Goal: Task Accomplishment & Management: Complete application form

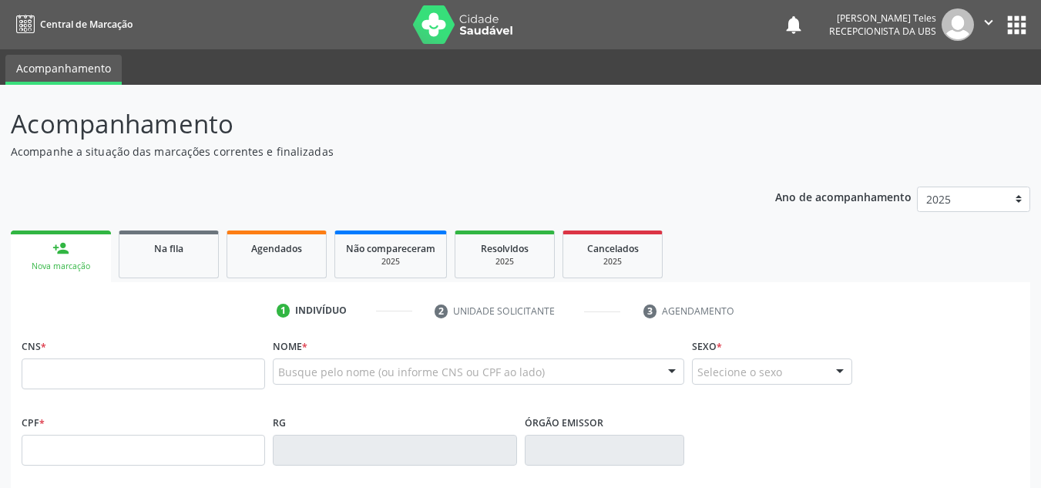
click at [69, 252] on link "person_add Nova marcação" at bounding box center [61, 256] width 100 height 52
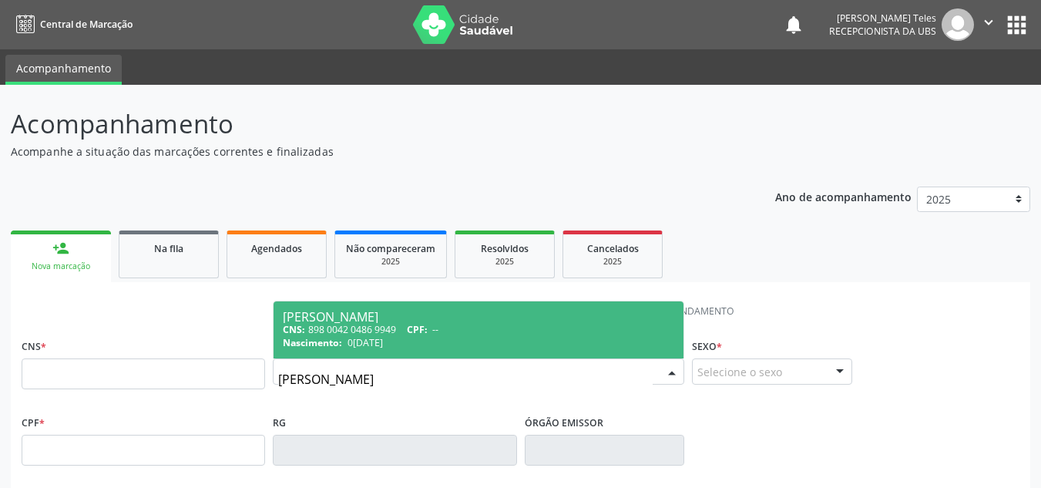
type input "[PERSON_NAME]"
click at [424, 328] on span "CPF:" at bounding box center [417, 329] width 21 height 13
type input "898 0042 0486 9949"
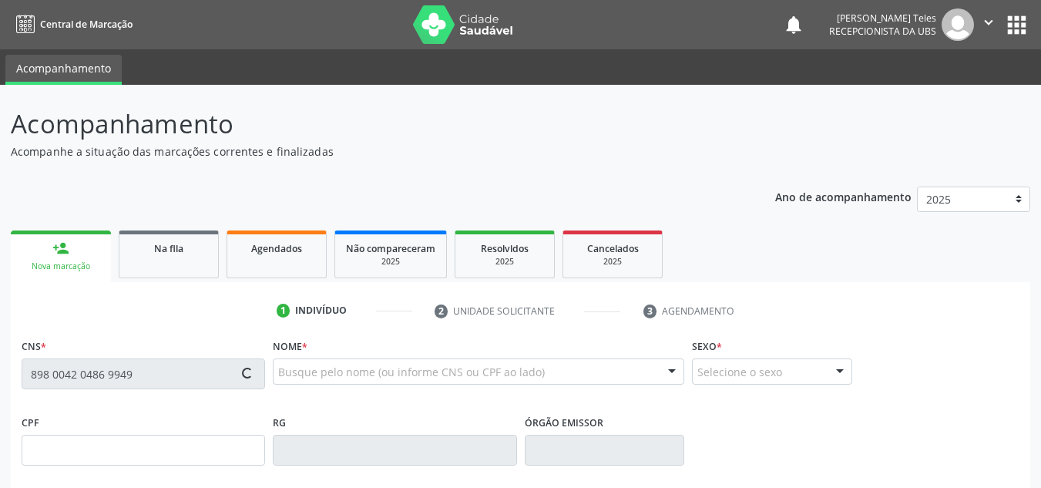
type input "0[DATE]"
type input "Ducicleide de [PERSON_NAME]"
type input "[PHONE_NUMBER]"
type input "208"
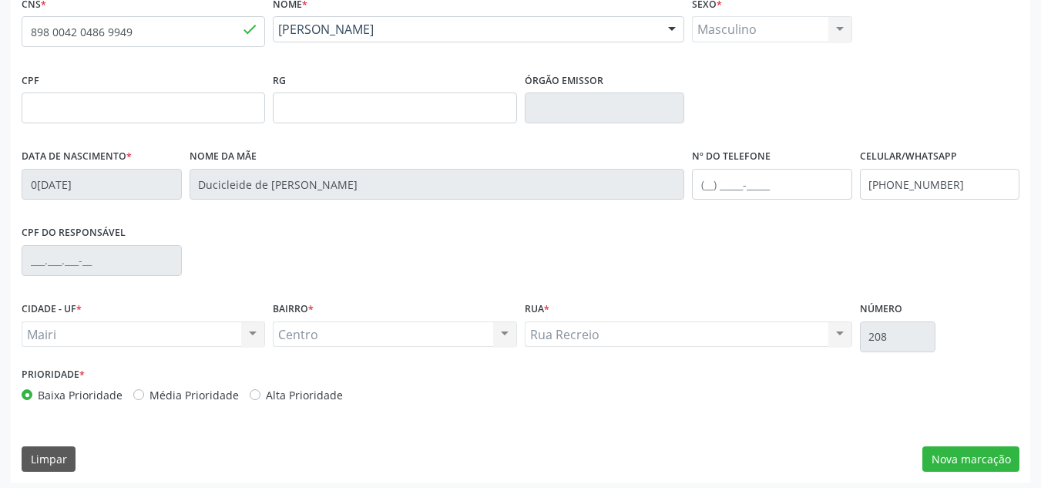
scroll to position [348, 0]
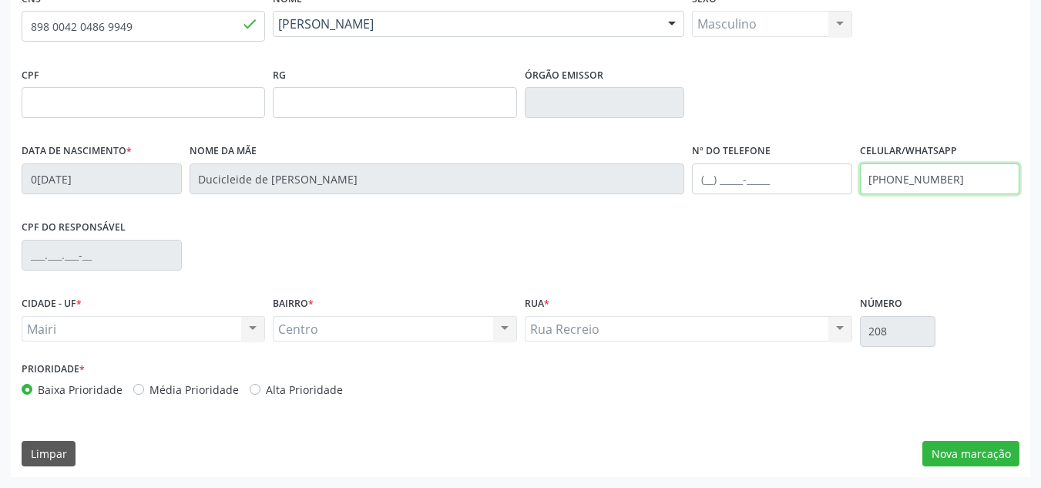
click at [954, 181] on input "[PHONE_NUMBER]" at bounding box center [940, 178] width 160 height 31
type input "("
type input "[PHONE_NUMBER]"
click at [945, 449] on button "Nova marcação" at bounding box center [970, 454] width 97 height 26
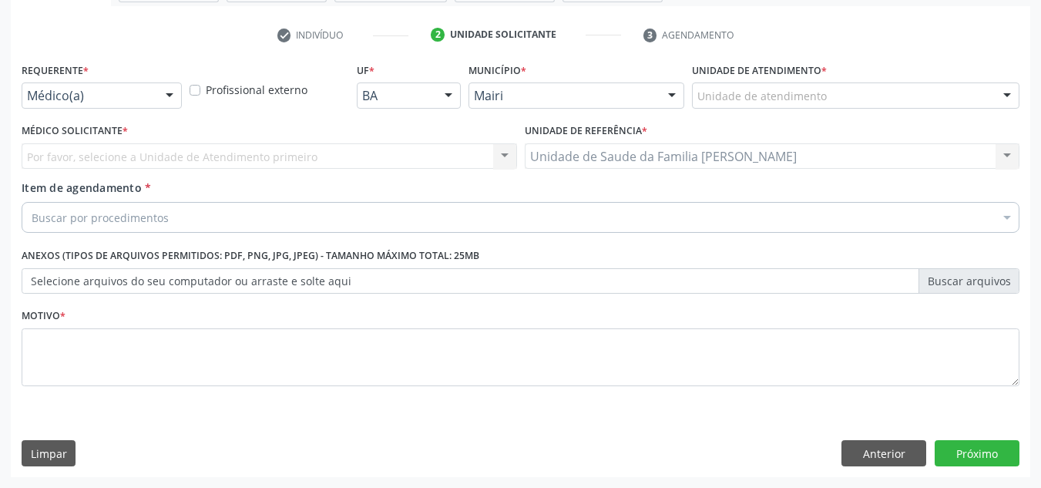
scroll to position [276, 0]
click at [1009, 94] on div at bounding box center [1007, 96] width 23 height 26
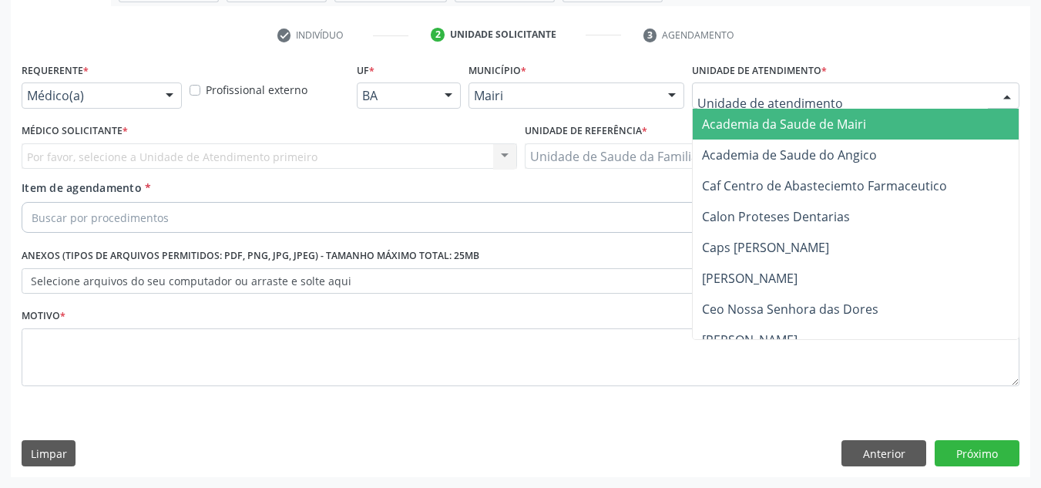
click at [729, 97] on input "text" at bounding box center [842, 103] width 291 height 31
type input "H"
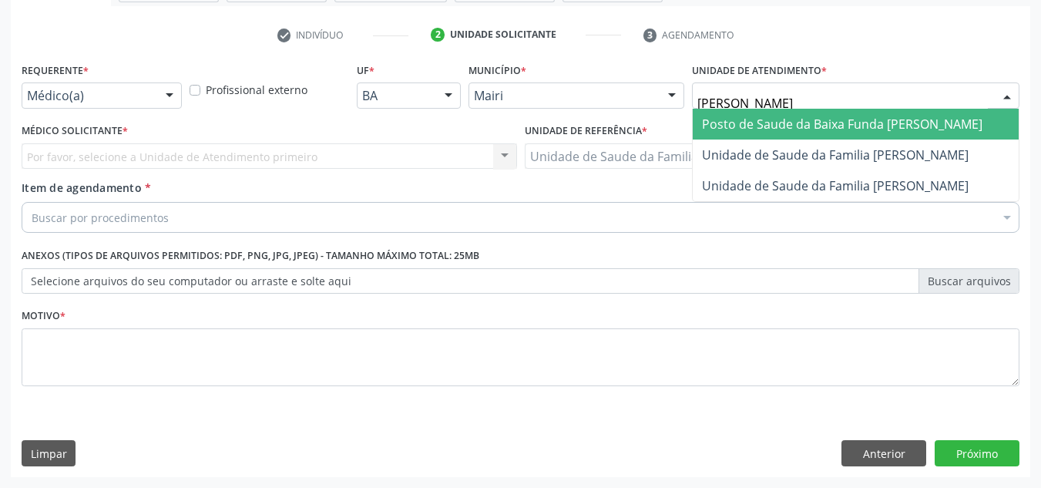
type input "[PERSON_NAME]"
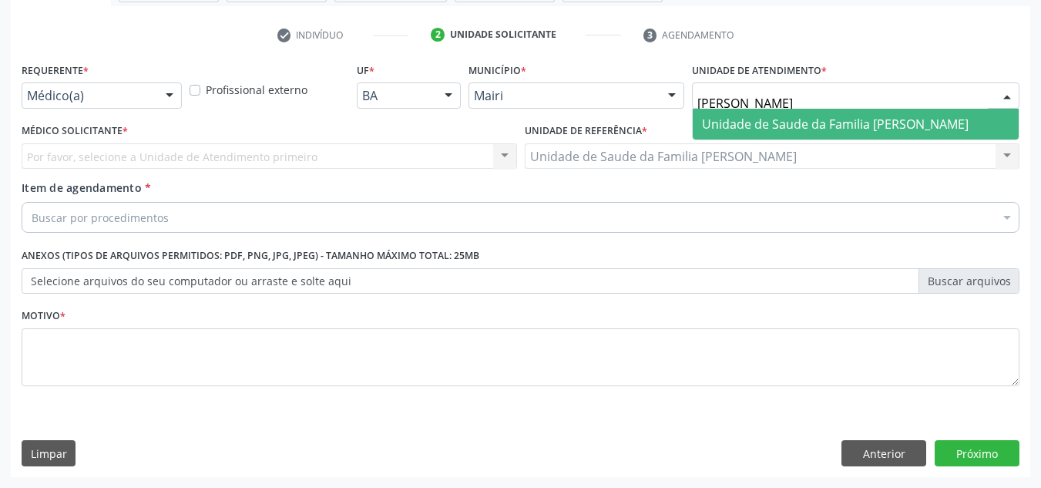
click at [734, 116] on span "Unidade de Saude da Familia [PERSON_NAME]" at bounding box center [835, 124] width 267 height 17
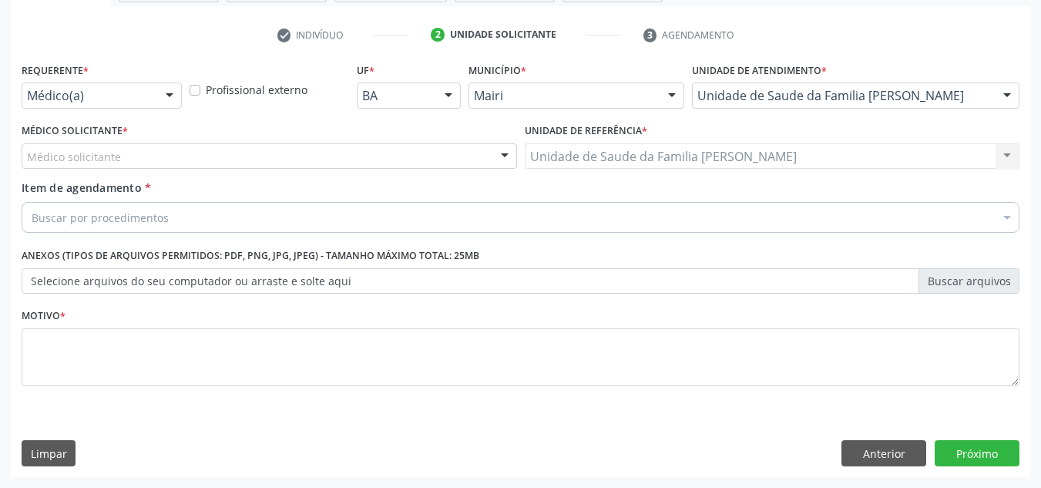
click at [450, 153] on div "Médico solicitante" at bounding box center [270, 156] width 496 height 26
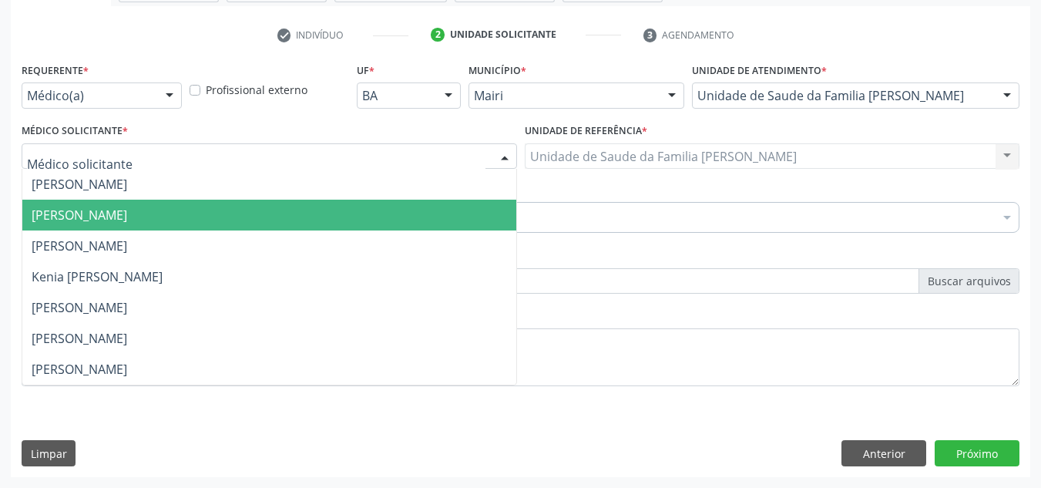
click at [244, 215] on span "[PERSON_NAME]" at bounding box center [269, 215] width 494 height 31
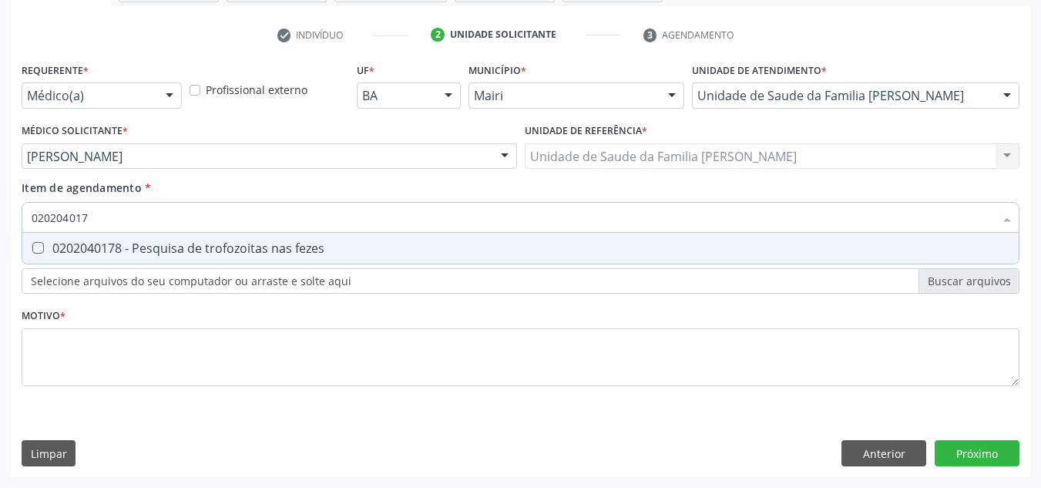
type input "0202040178"
click at [32, 249] on fezes at bounding box center [38, 248] width 12 height 12
click at [32, 249] on fezes "checkbox" at bounding box center [27, 248] width 10 height 10
checkbox fezes "true"
type input "0202040178"
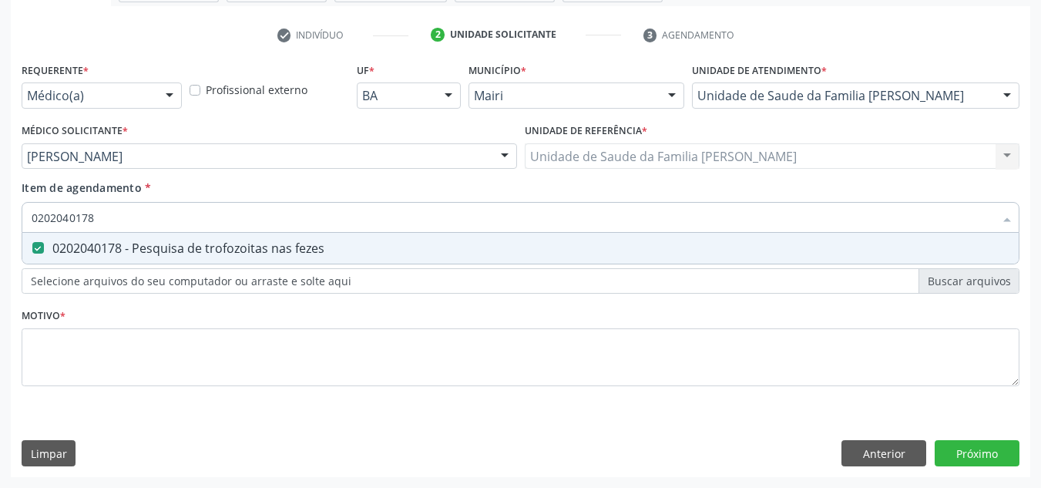
click at [87, 280] on div "Requerente * Médico(a) Médico(a) Enfermeiro(a) Paciente Nenhum resultado encont…" at bounding box center [521, 233] width 998 height 349
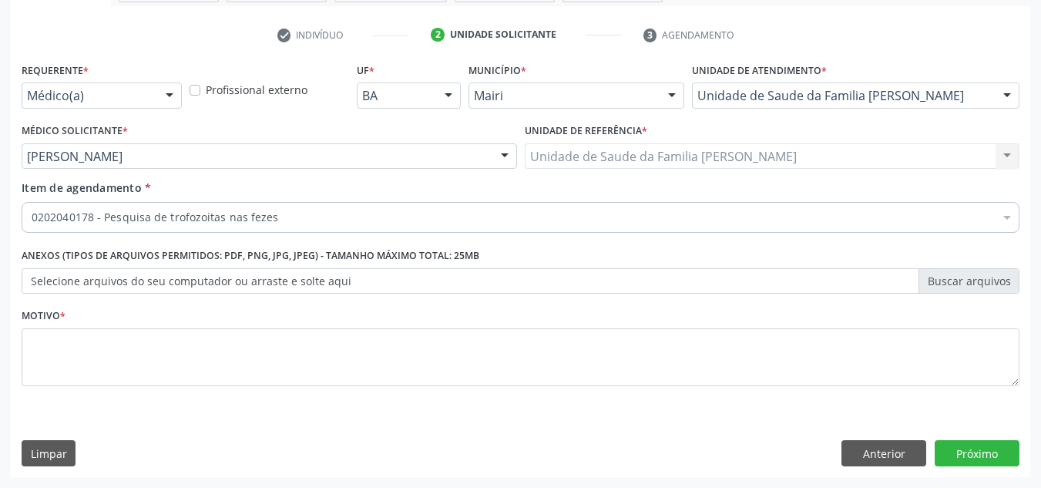
click at [110, 281] on label "Selecione arquivos do seu computador ou arraste e solte aqui" at bounding box center [521, 281] width 998 height 26
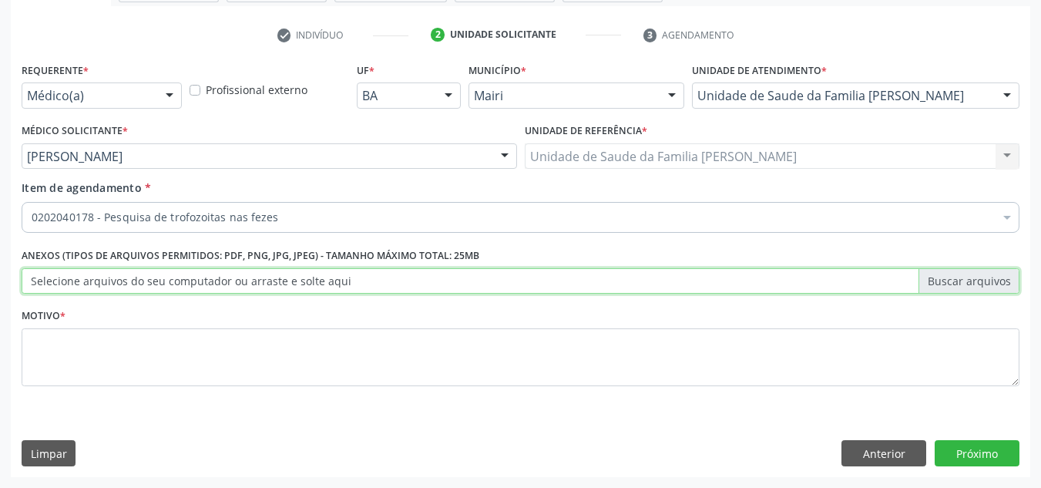
click at [110, 281] on input "Selecione arquivos do seu computador ou arraste e solte aqui" at bounding box center [521, 281] width 998 height 26
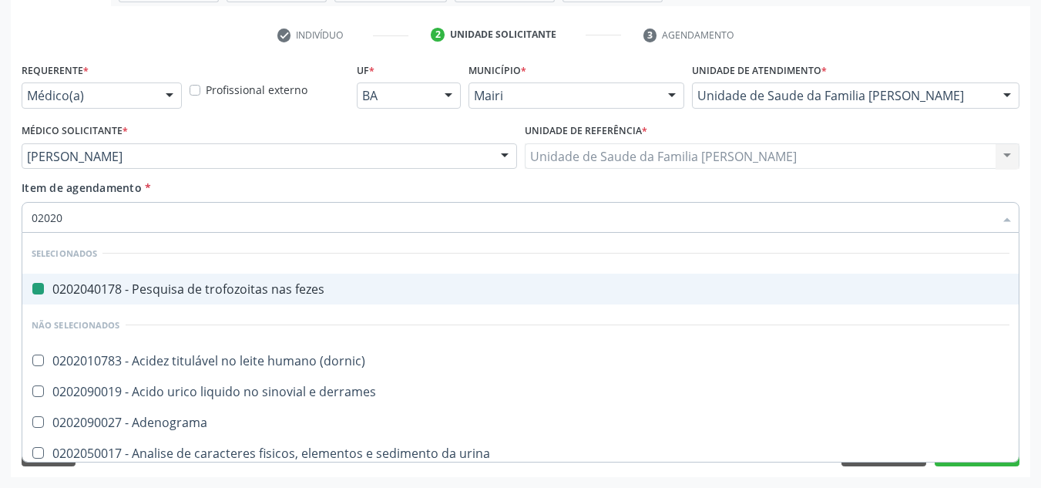
type input "020201"
checkbox fezes "false"
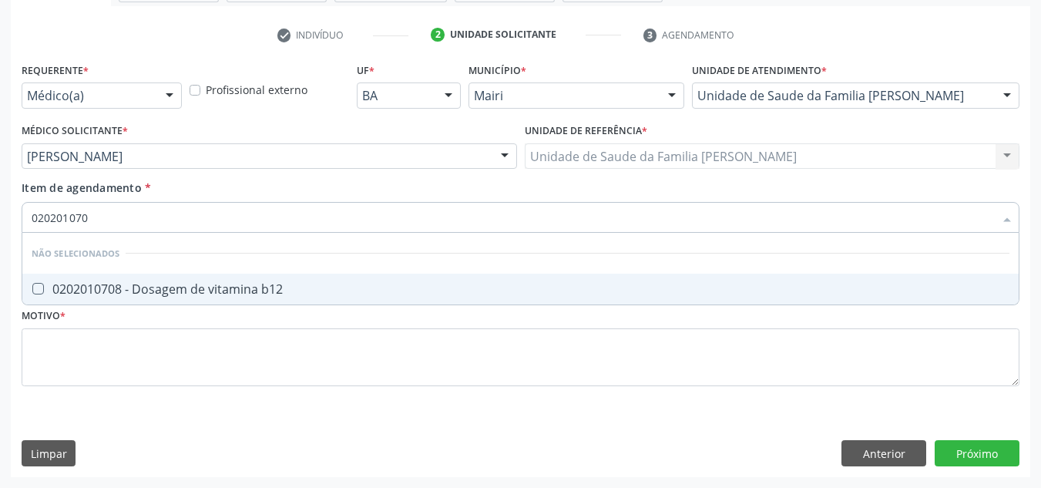
type input "0202010708"
click at [35, 292] on b12 at bounding box center [38, 289] width 12 height 12
click at [32, 292] on b12 "checkbox" at bounding box center [27, 289] width 10 height 10
checkbox b12 "true"
click at [133, 213] on input "0202010708" at bounding box center [513, 217] width 962 height 31
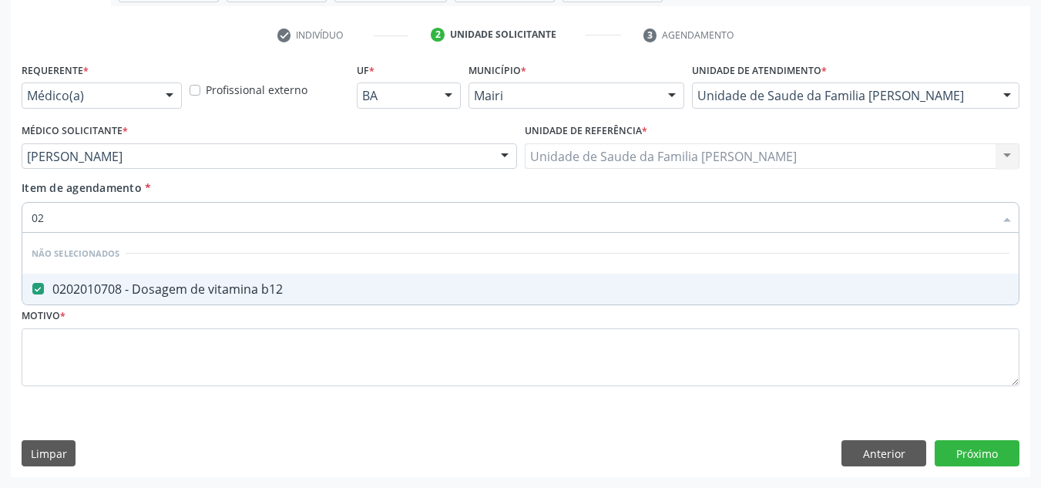
type input "0"
checkbox b12 "true"
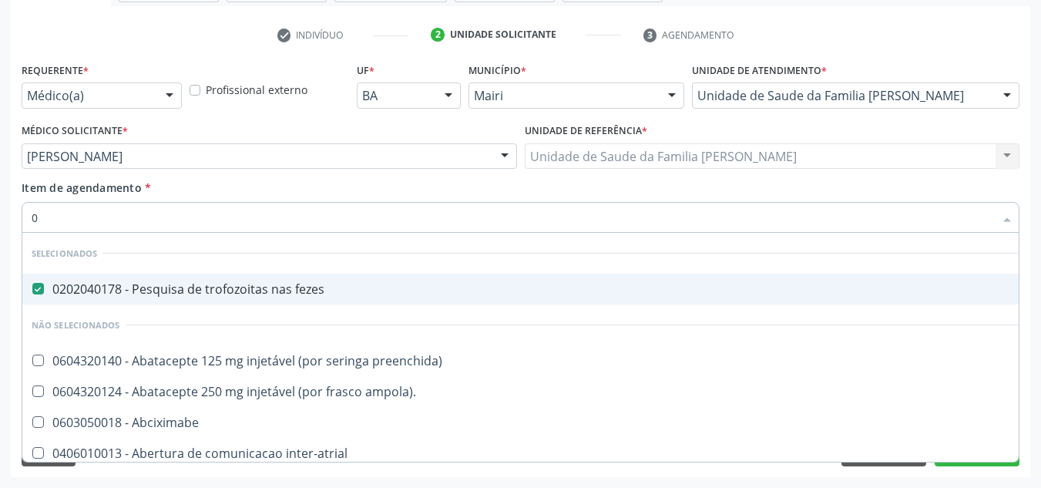
type input "02"
checkbox Colposcopia "true"
type input "020"
checkbox urico "true"
checkbox b12 "false"
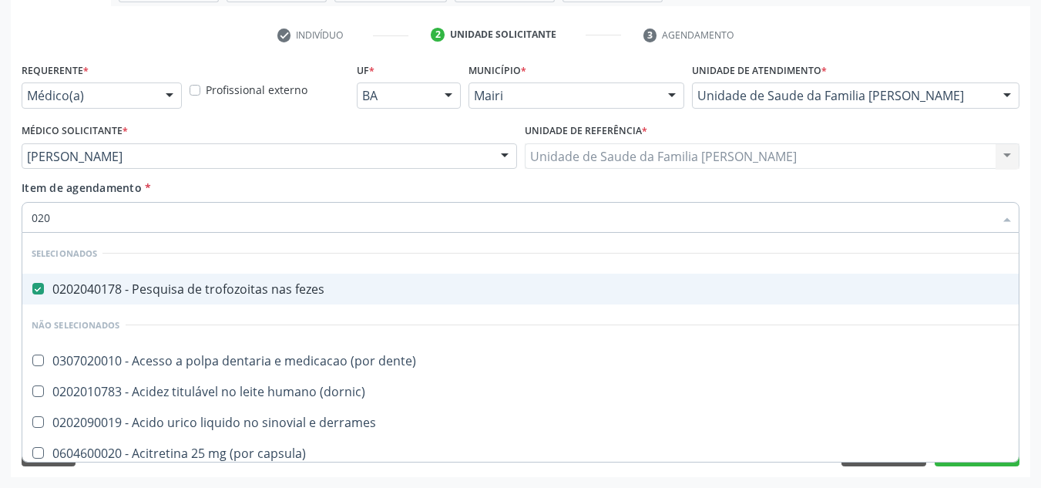
type input "0202"
checkbox vesico-ureteral "true"
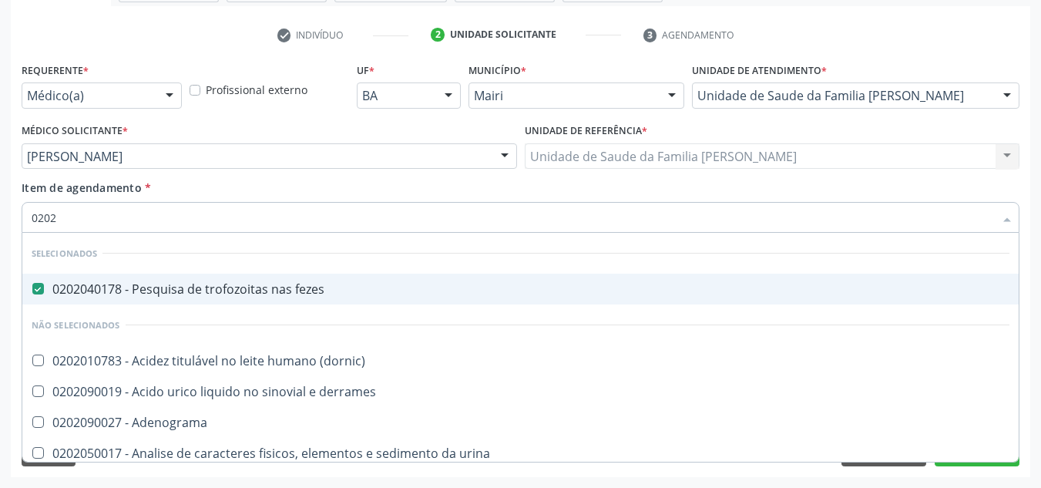
type input "02020"
checkbox \(igf1\) "true"
checkbox b12 "false"
type input "020201"
checkbox fezes "false"
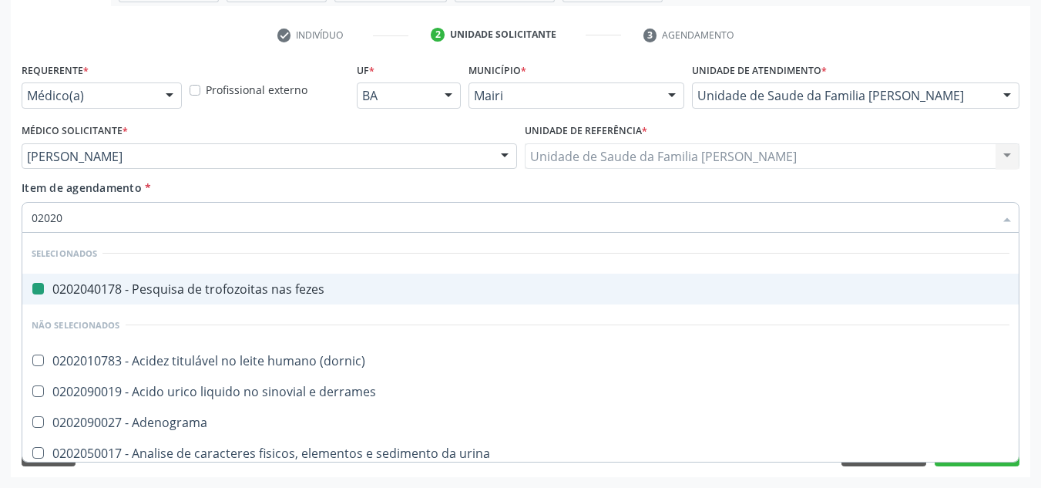
checkbox metil-hipurico "true"
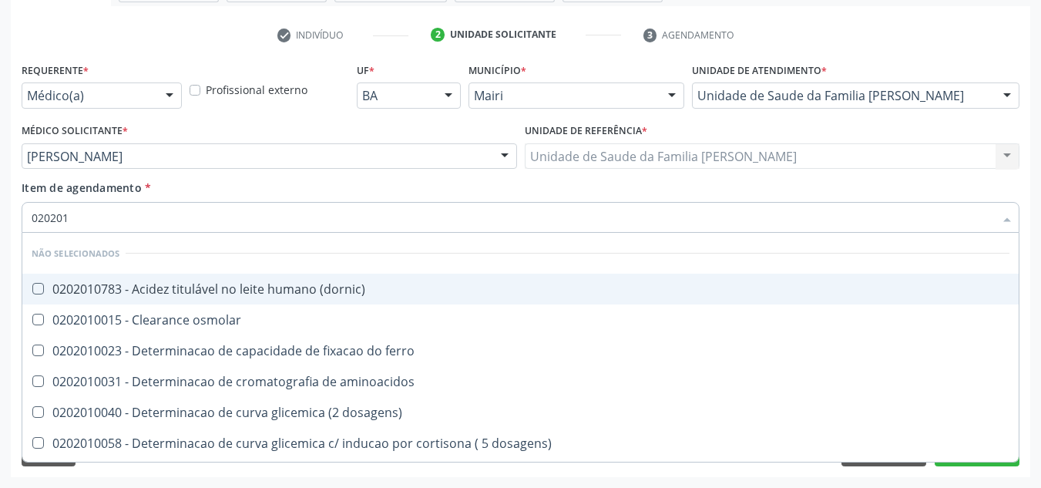
type input "0202010"
checkbox totais "true"
type input "02020107"
checkbox aminoacidos "true"
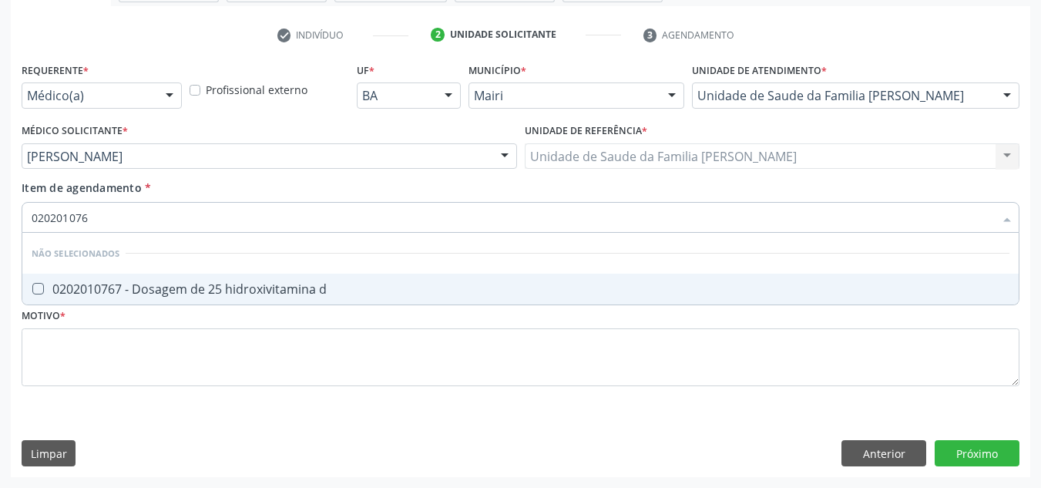
type input "0202010767"
click at [36, 290] on d at bounding box center [38, 289] width 12 height 12
click at [32, 290] on d "checkbox" at bounding box center [27, 289] width 10 height 10
checkbox d "true"
click at [127, 210] on input "0202010767" at bounding box center [513, 217] width 962 height 31
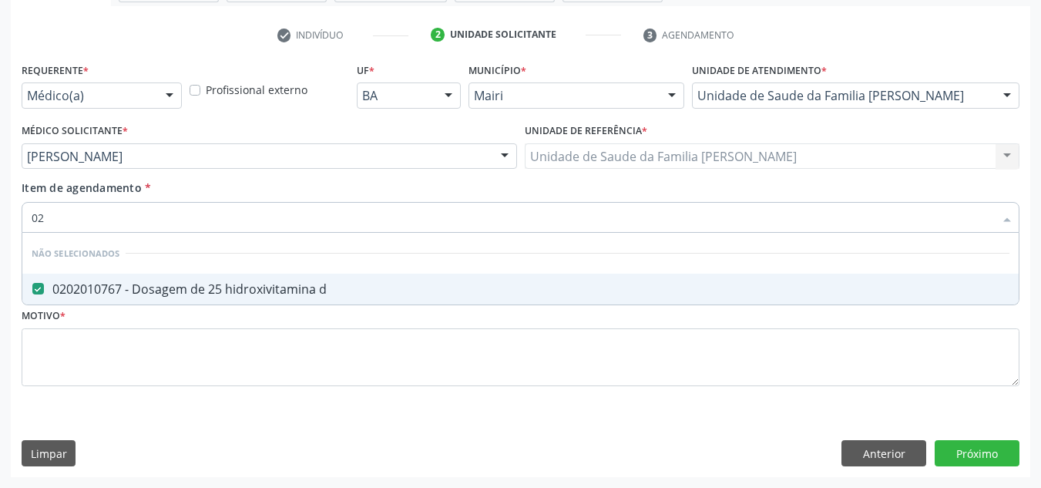
type input "0"
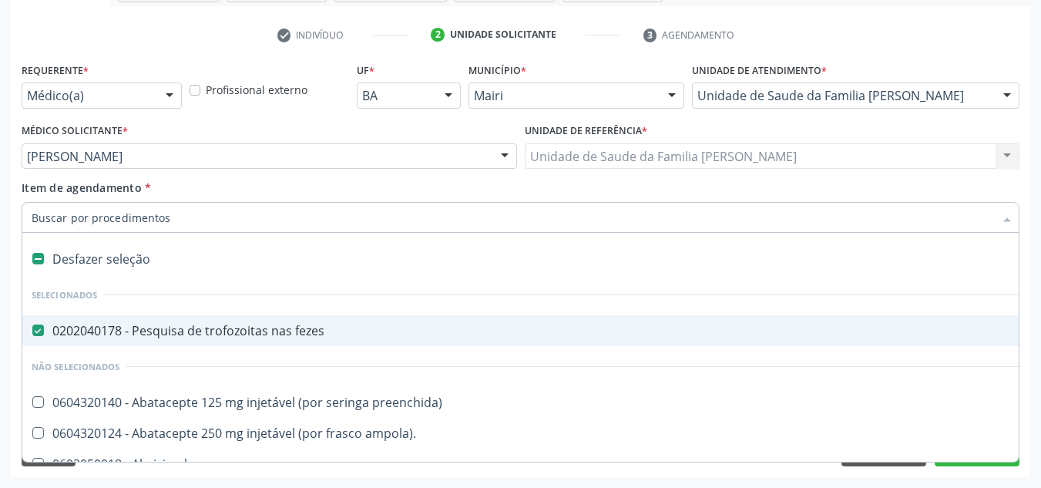
checkbox fezes "true"
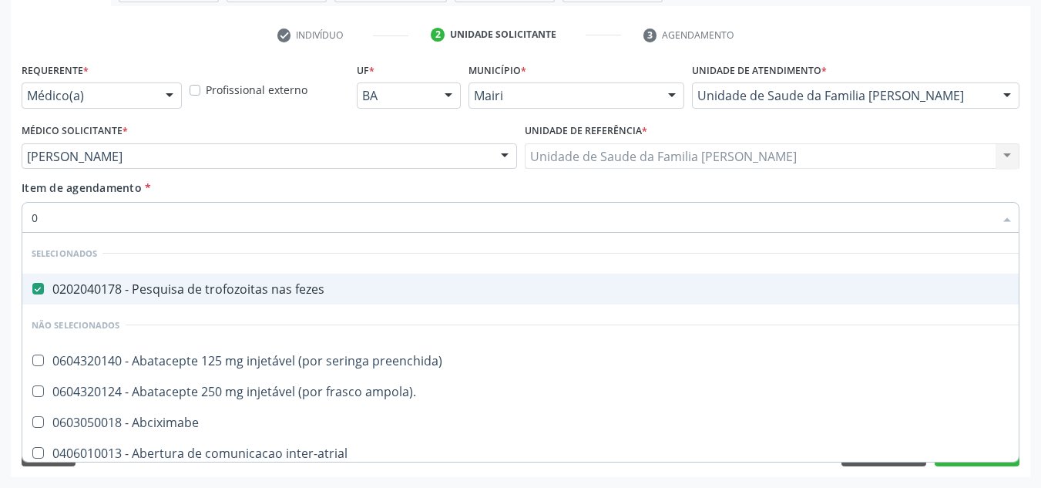
type input "02"
checkbox modular "true"
checkbox Colposcopia "true"
type input "020"
checkbox unidades "true"
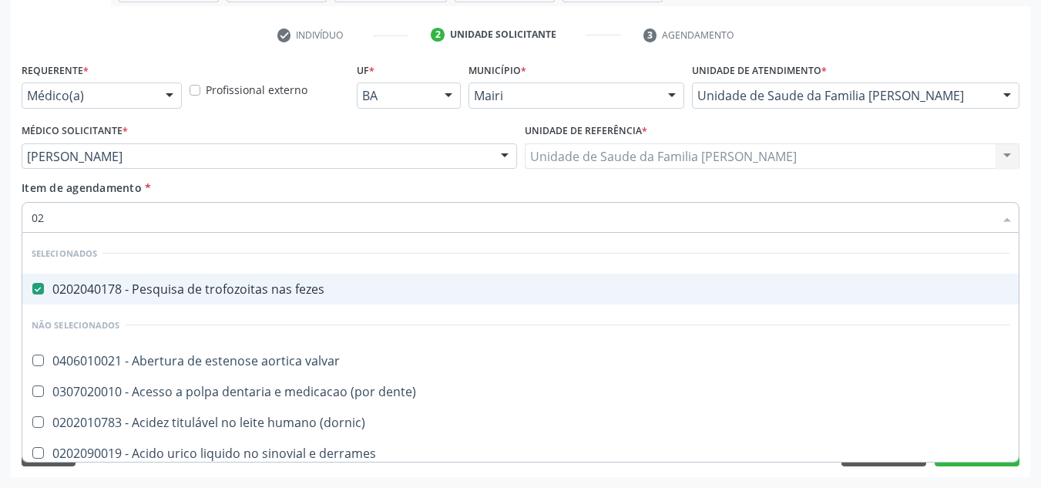
checkbox d "false"
checkbox urico "true"
checkbox b12 "false"
type input "0202"
checkbox sistêmicas "true"
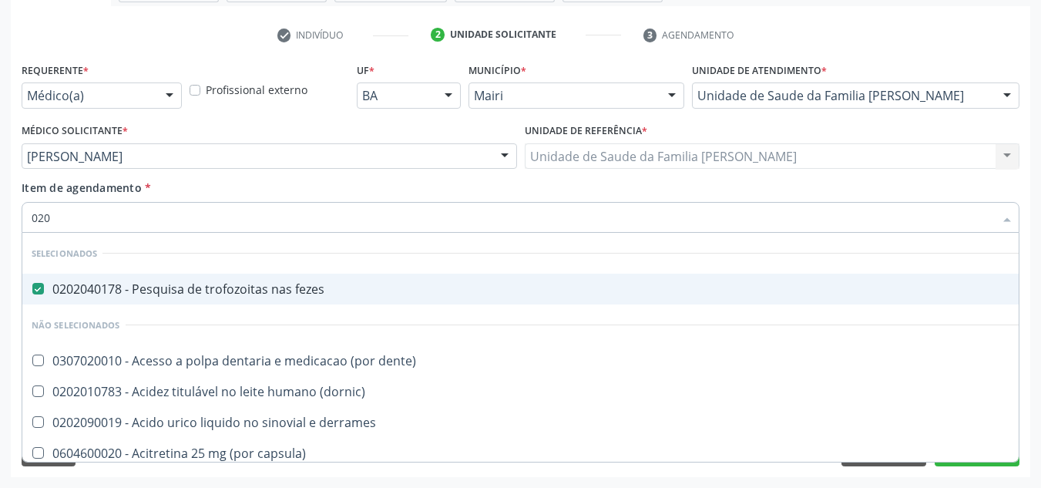
checkbox vesico-ureteral "true"
checkbox d "false"
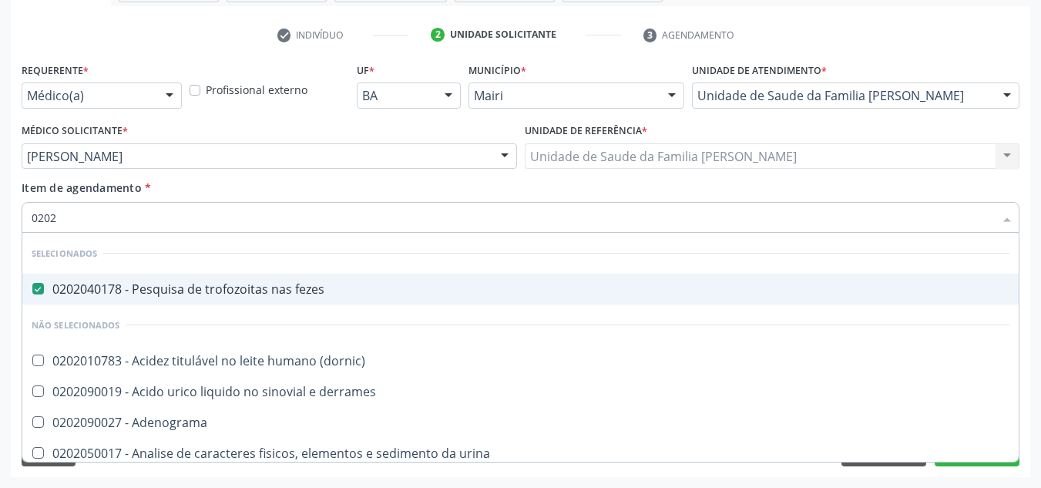
type input "02020"
checkbox hemacias "true"
checkbox d "false"
checkbox \(igf1\) "true"
checkbox b12 "false"
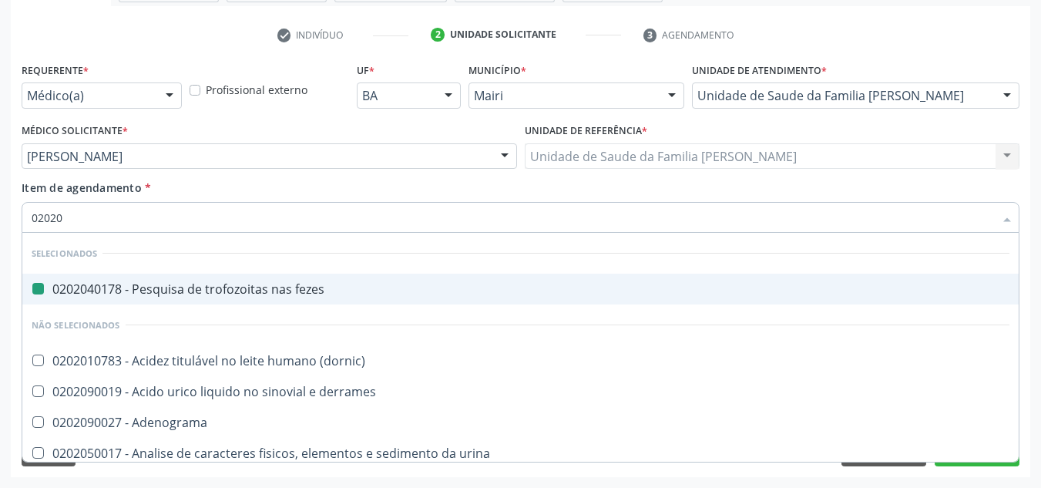
type input "020202"
checkbox fezes "false"
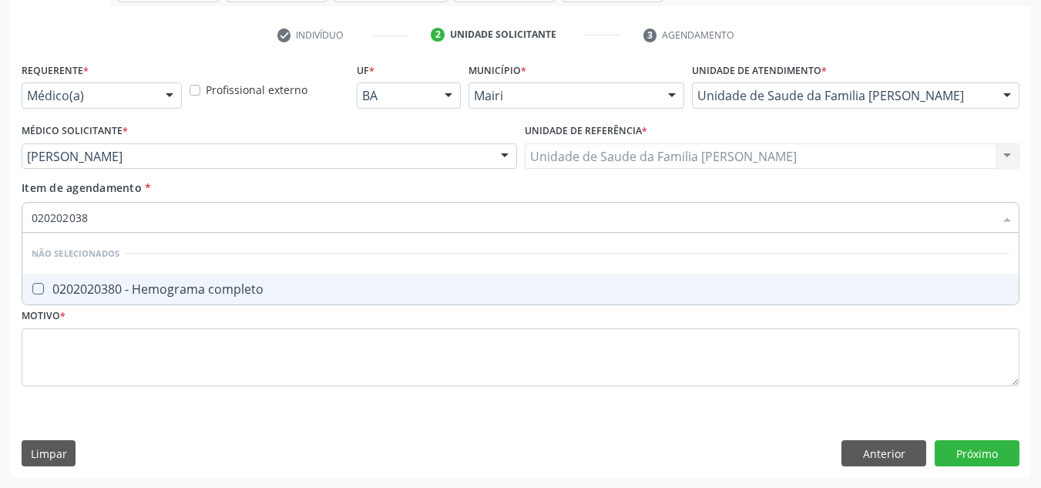
type input "0202020380"
click at [34, 290] on completo at bounding box center [38, 289] width 12 height 12
click at [32, 290] on completo "checkbox" at bounding box center [27, 289] width 10 height 10
checkbox completo "true"
type input "0"
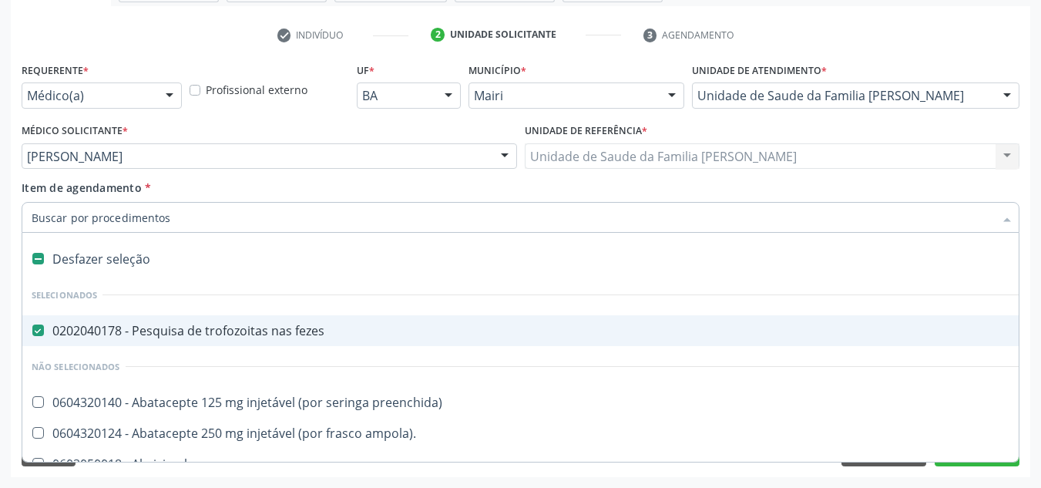
checkbox fezes "true"
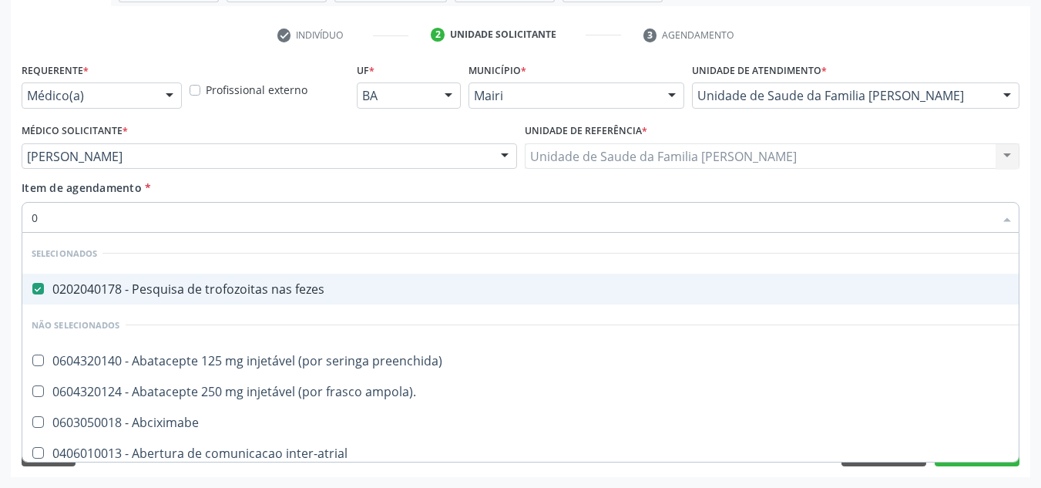
type input "02"
checkbox modular "true"
checkbox Colposcopia "true"
type input "020"
checkbox unidades "true"
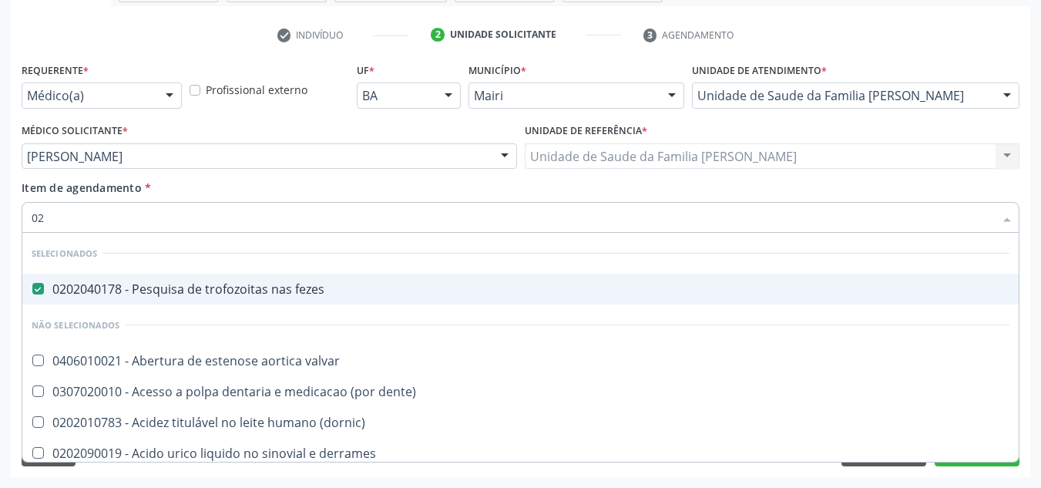
checkbox d "false"
checkbox urico "true"
checkbox b12 "false"
checkbox Eletro-oculografia "true"
type input "0202"
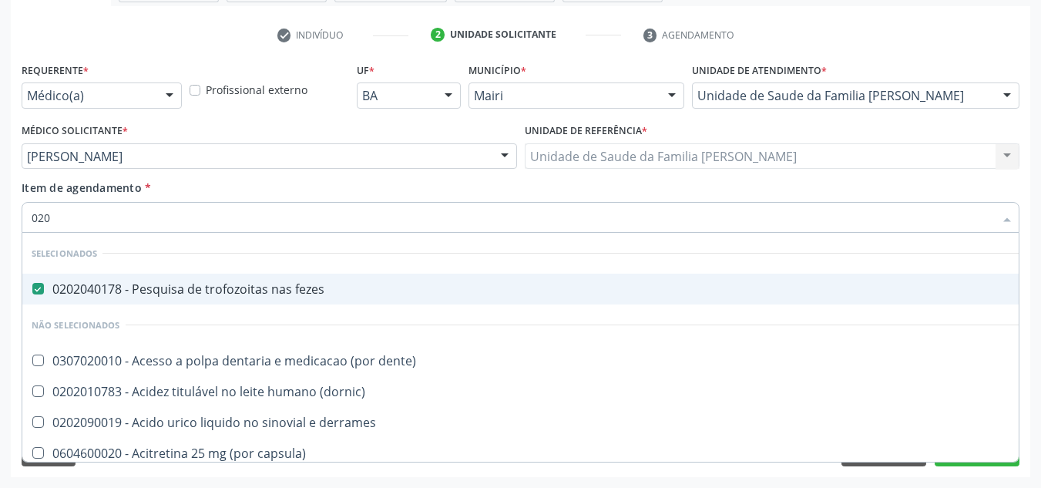
checkbox sistêmicas "true"
checkbox vesico-ureteral "true"
checkbox revisao "true"
checkbox d "false"
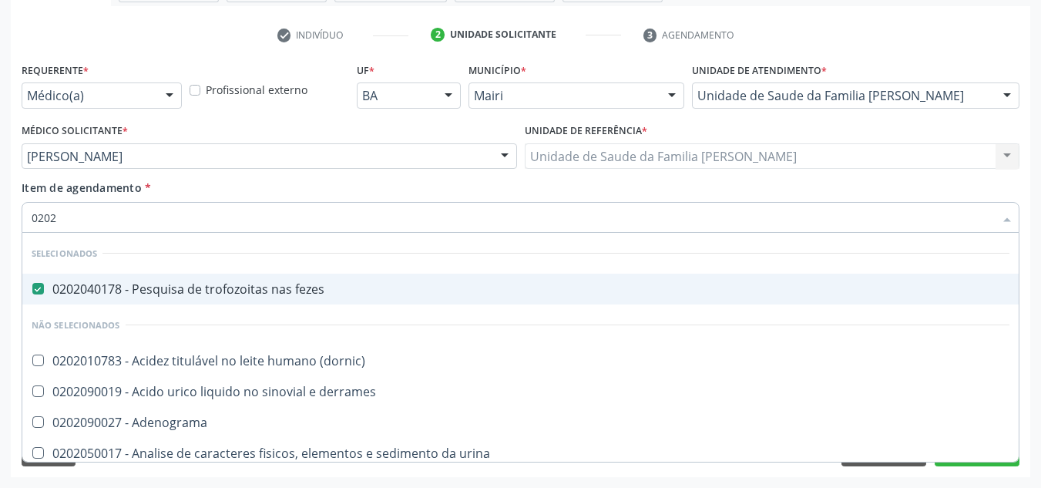
type input "02020"
checkbox hemacias "true"
checkbox d "false"
checkbox \(igf1\) "true"
checkbox b12 "false"
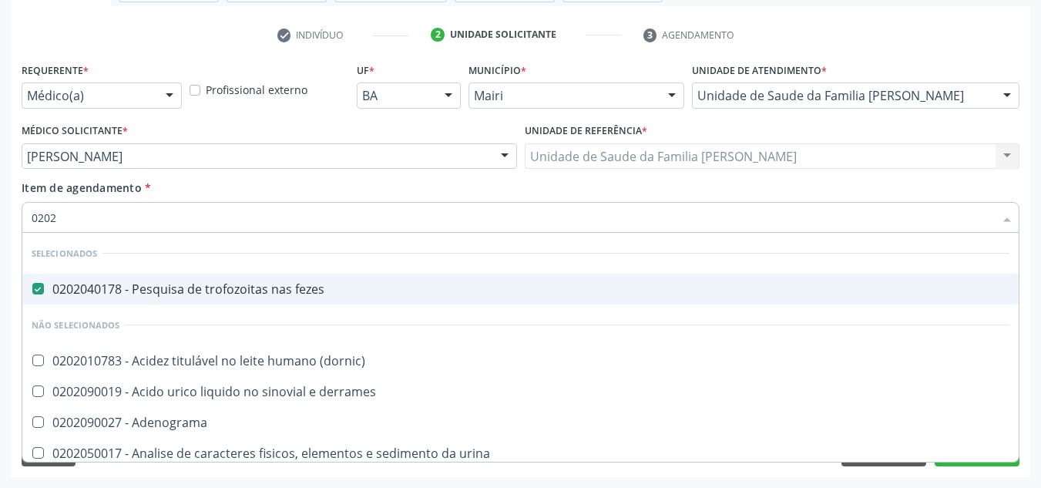
checkbox acilcarnitinas "true"
checkbox completo "false"
type input "020201"
checkbox fezes "false"
checkbox \(gram\) "true"
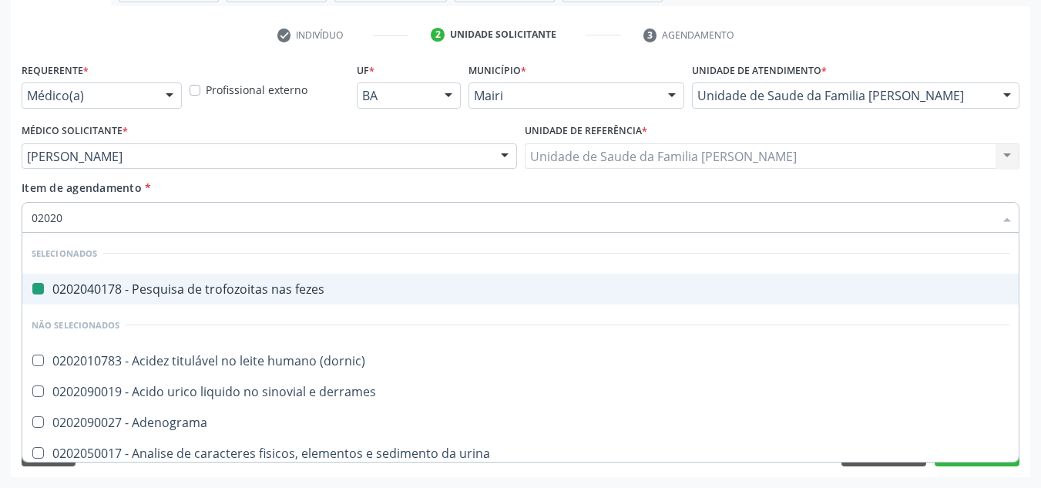
checkbox d "false"
checkbox metil-hipurico "true"
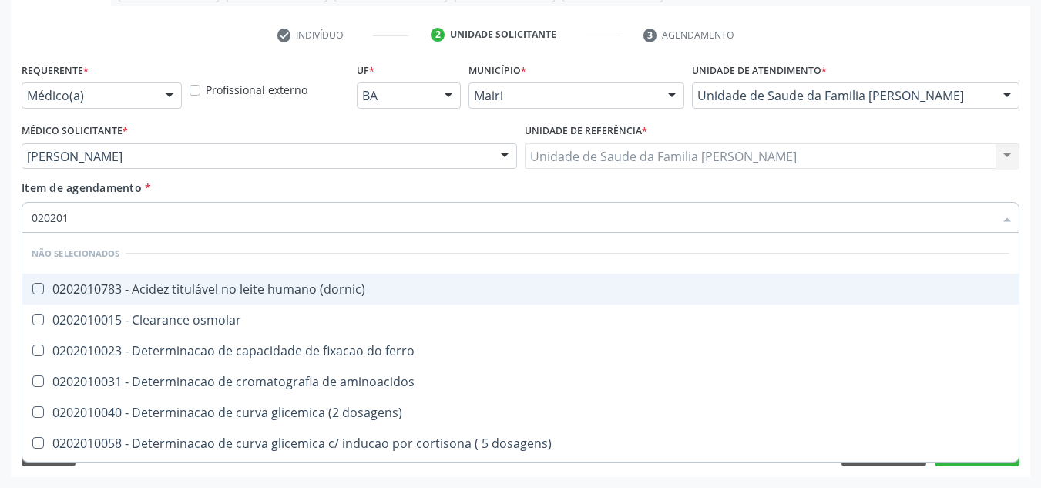
type input "0202010"
checkbox trombina "true"
checkbox d "false"
checkbox totais "true"
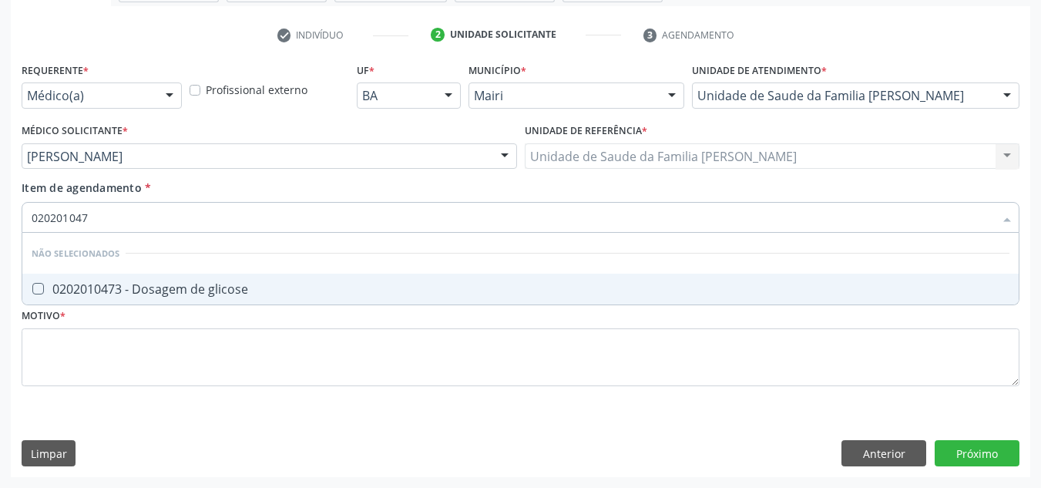
type input "0202010473"
click at [41, 287] on glicose at bounding box center [38, 289] width 12 height 12
click at [32, 287] on glicose "checkbox" at bounding box center [27, 289] width 10 height 10
checkbox glicose "true"
type input "02020104"
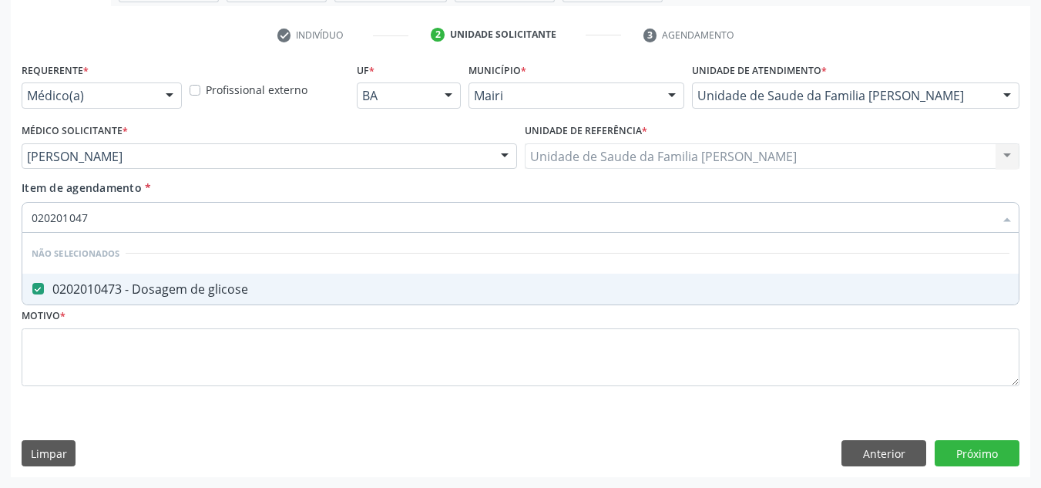
checkbox glicose "false"
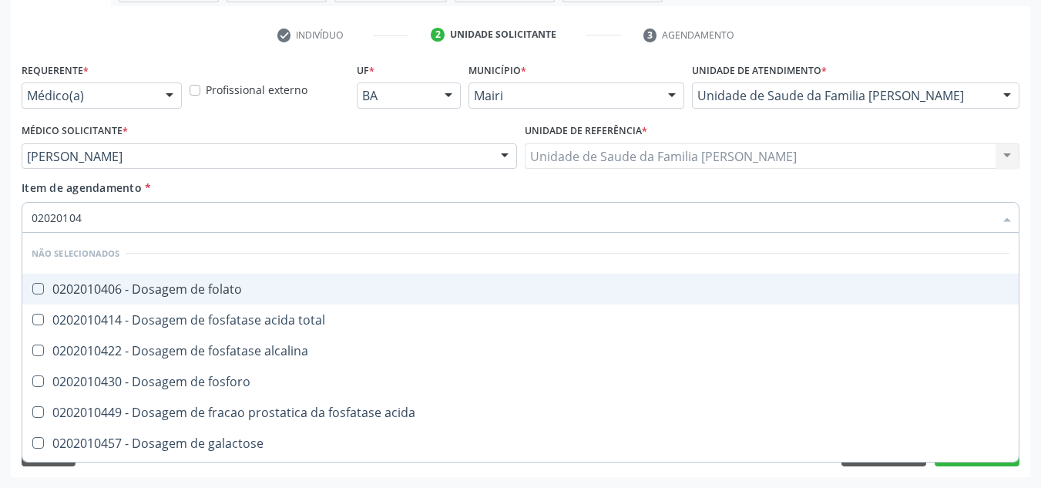
type input "0202010"
checkbox glicose "false"
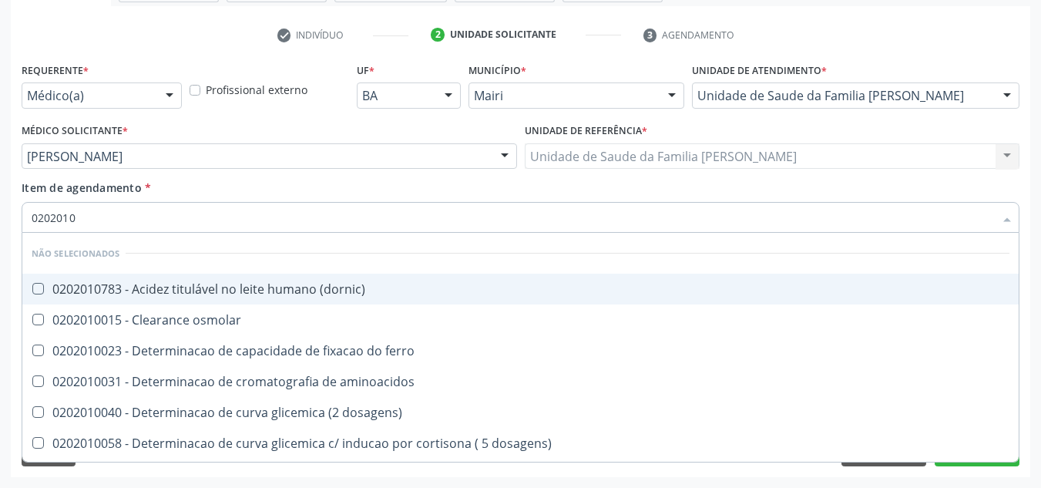
type input "020201"
checkbox d "false"
checkbox vanilmandelico "true"
checkbox glicose "false"
checkbox magnesio "true"
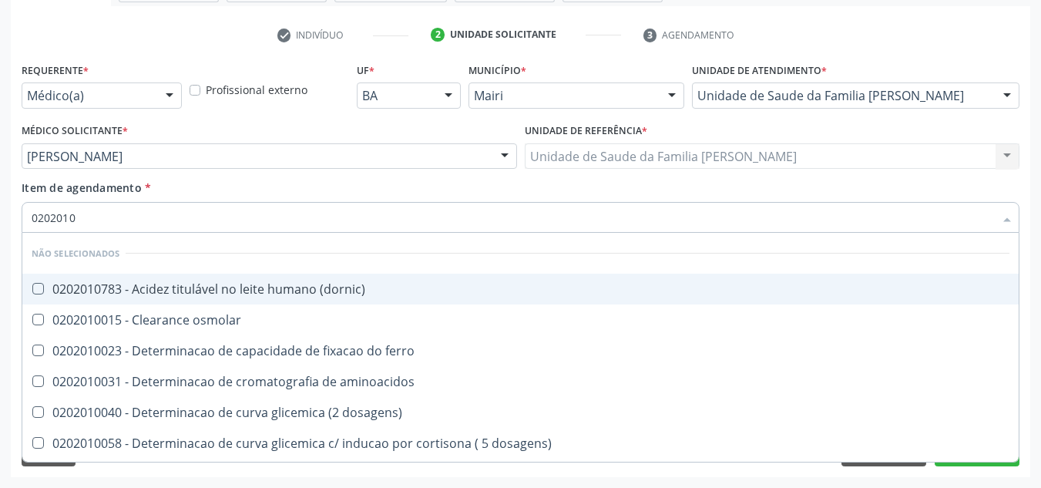
checkbox b12 "false"
type input "02020"
checkbox \(dornic\) "true"
checkbox d "false"
checkbox glicose "false"
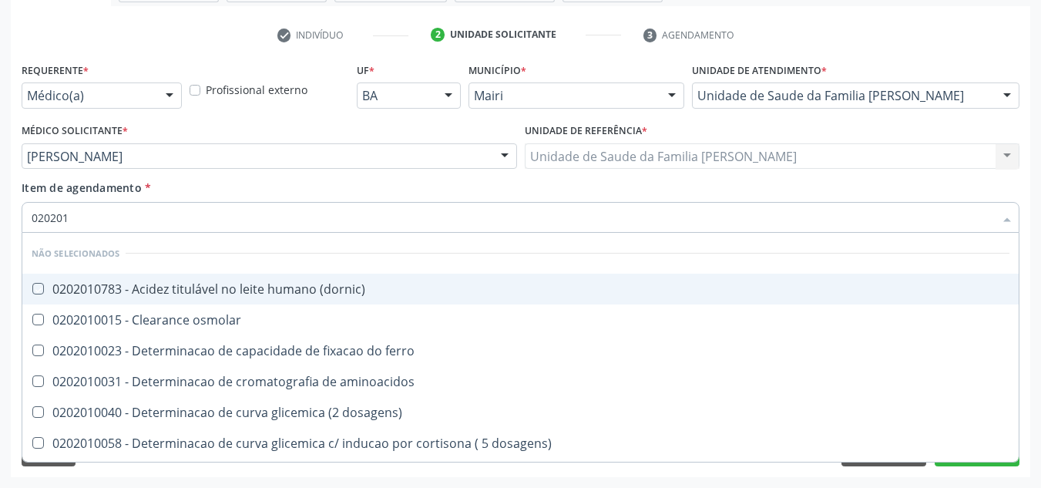
checkbox fracoes "true"
checkbox b12 "false"
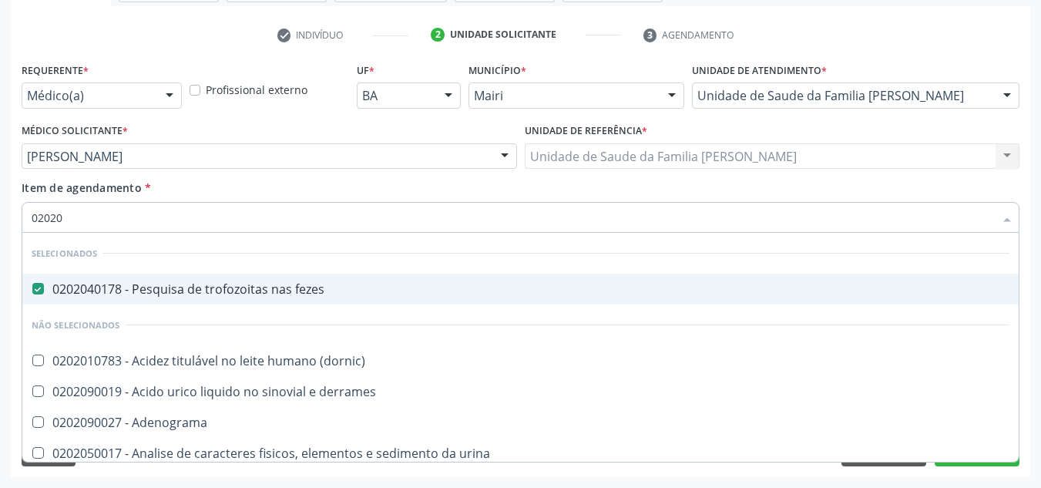
type input "020201"
checkbox fezes "false"
checkbox \(gram\) "true"
checkbox coagulacao "true"
checkbox d "false"
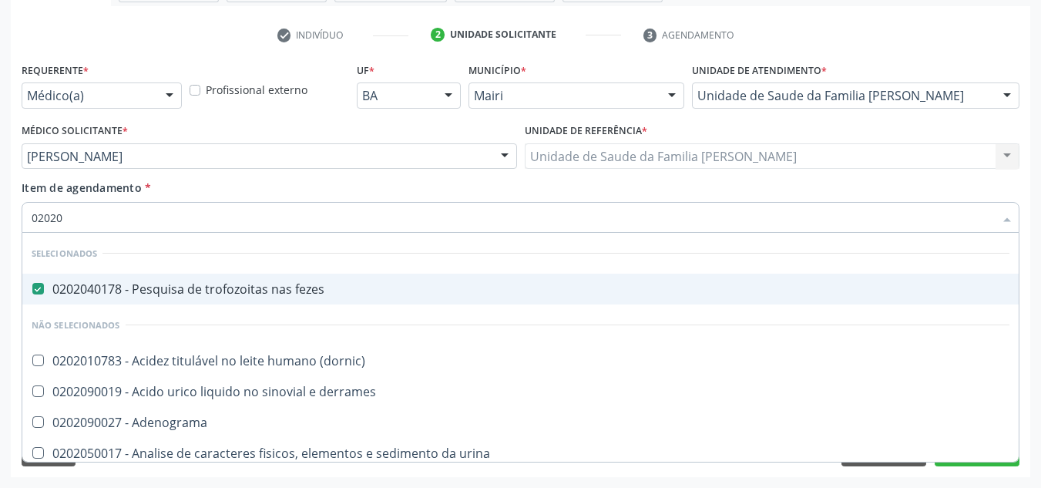
checkbox metil-hipurico "true"
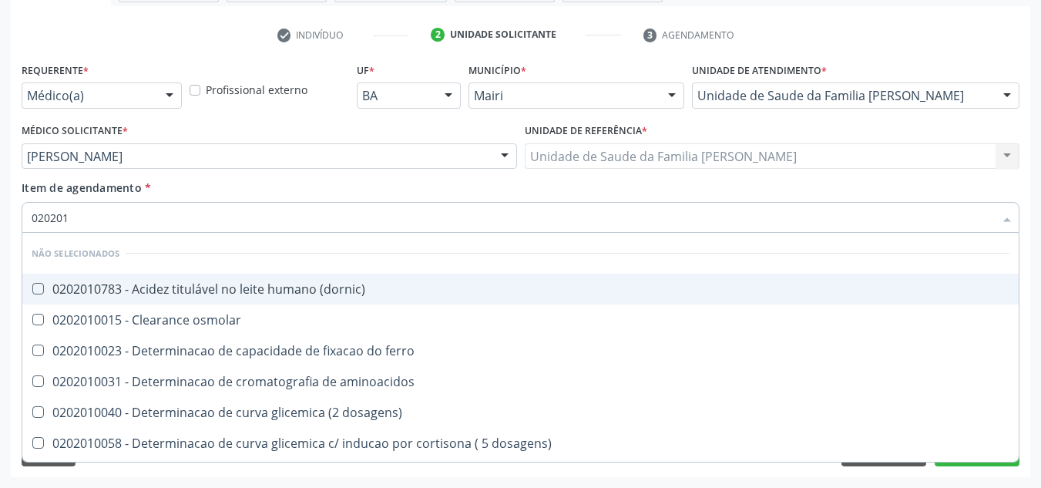
type input "0202010"
checkbox trombina "true"
checkbox d "false"
checkbox ferritina "true"
checkbox glicose "false"
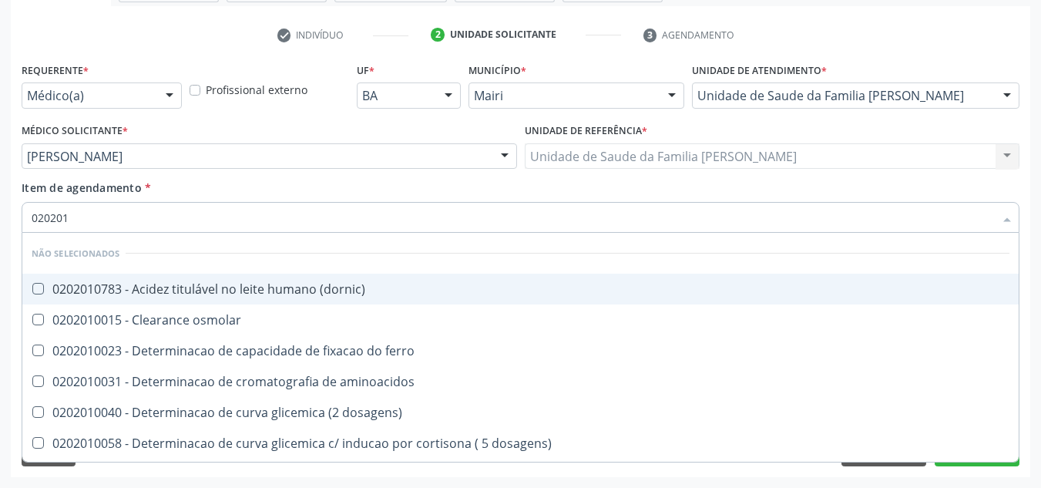
checkbox totais "true"
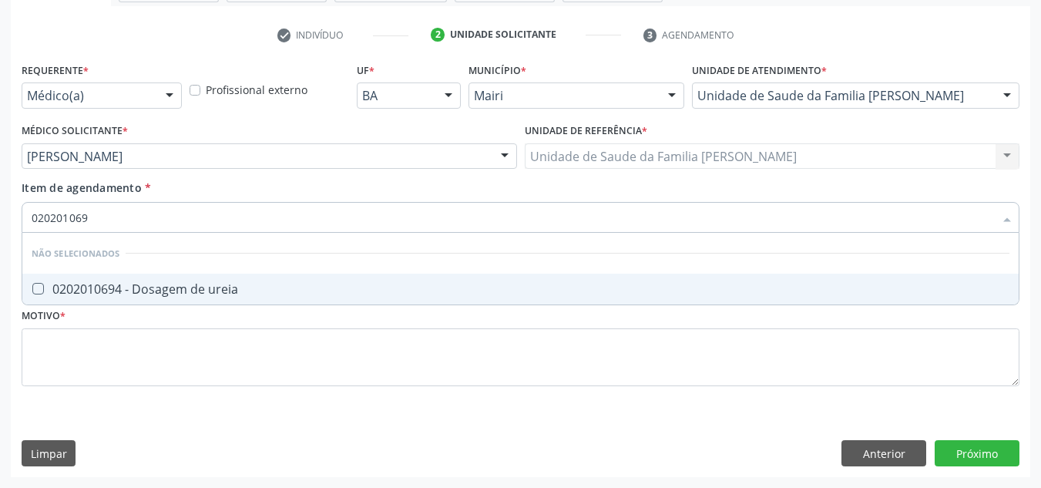
type input "0202010694"
click at [42, 287] on ureia at bounding box center [38, 289] width 12 height 12
click at [32, 287] on ureia "checkbox" at bounding box center [27, 289] width 10 height 10
checkbox ureia "true"
type input "02020106"
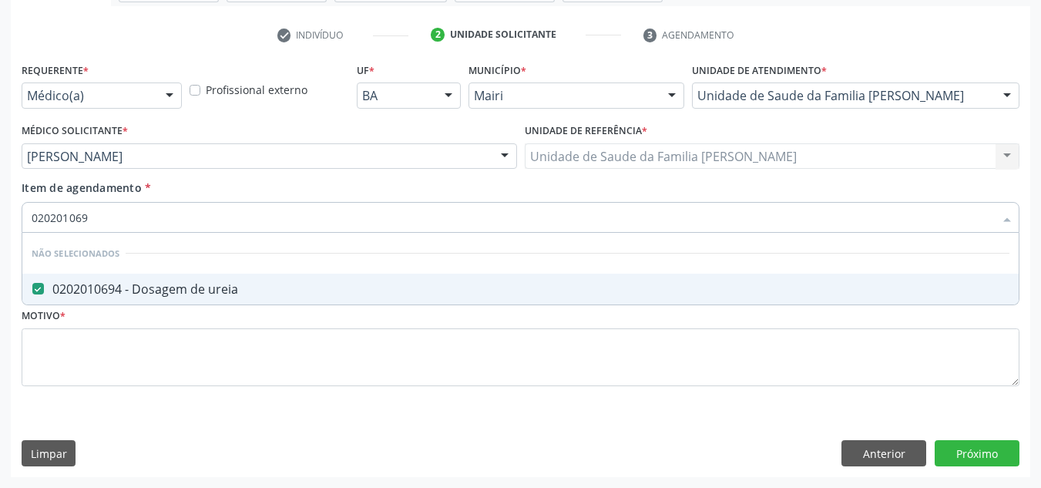
checkbox ureia "false"
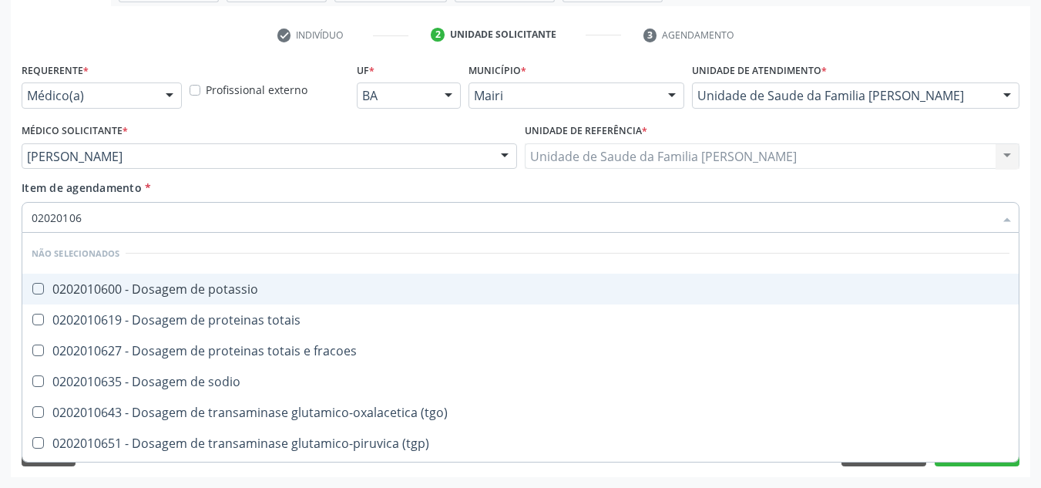
type input "0202010"
checkbox ureia "false"
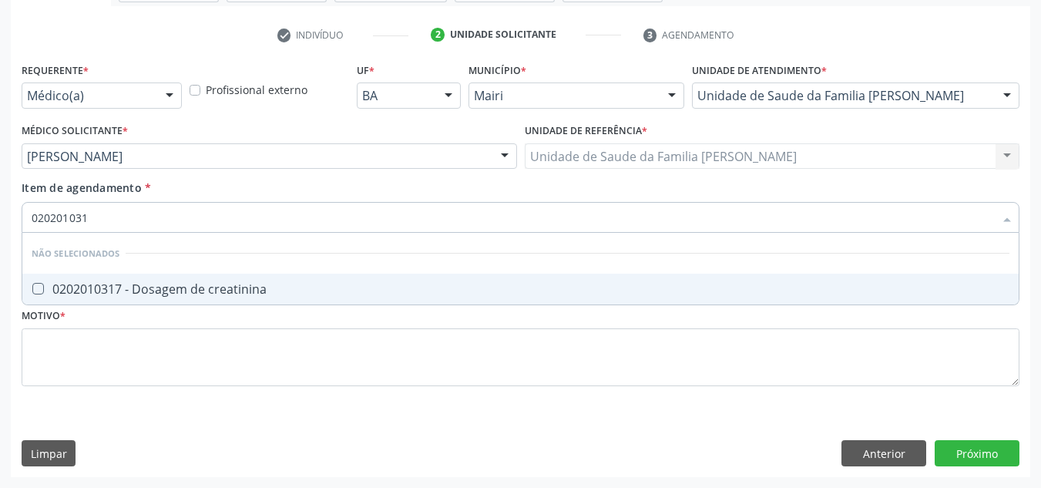
type input "0202010317"
click at [42, 287] on creatinina at bounding box center [38, 289] width 12 height 12
click at [32, 287] on creatinina "checkbox" at bounding box center [27, 289] width 10 height 10
checkbox creatinina "true"
type input "02020103"
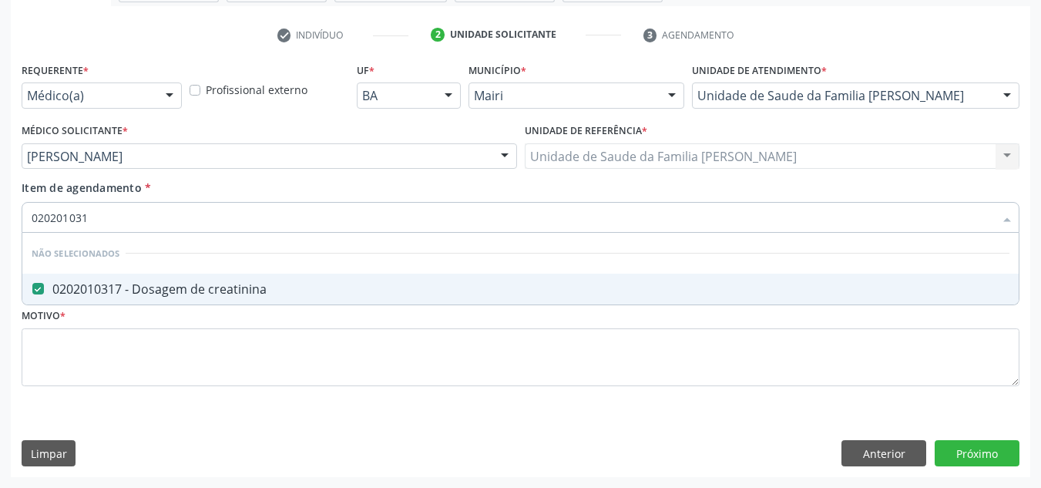
checkbox creatinina "false"
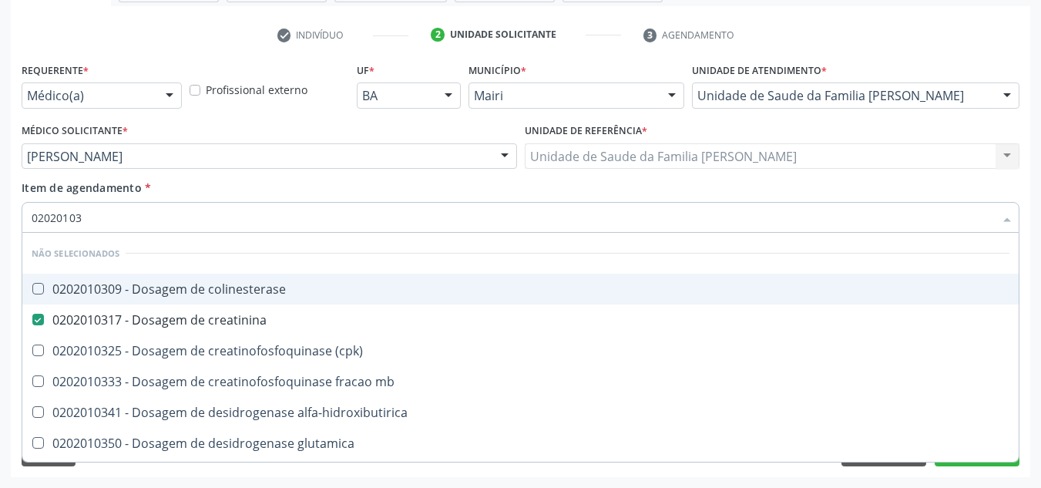
type input "0202010"
checkbox creatinina "false"
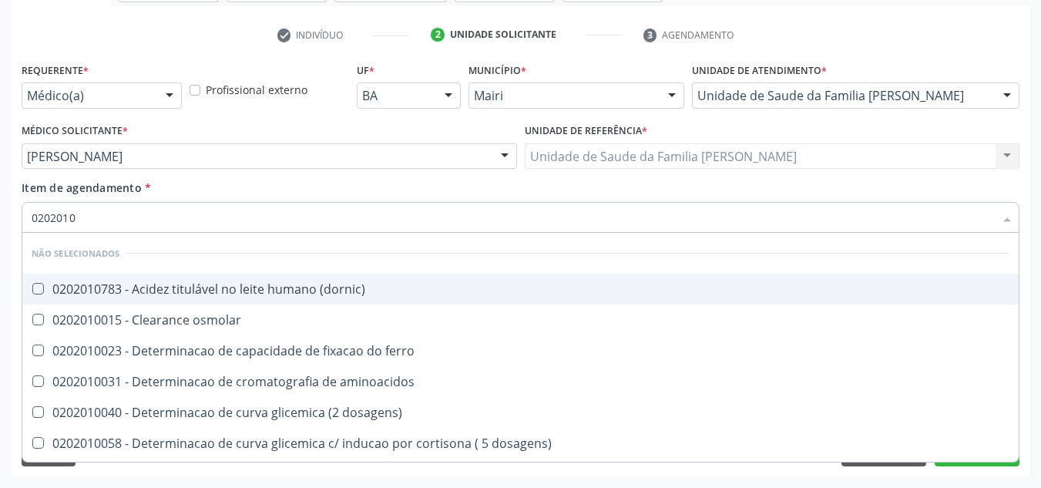
type input "020201"
checkbox d "false"
checkbox vanilmandelico "true"
checkbox creatinina "false"
checkbox ferritina "true"
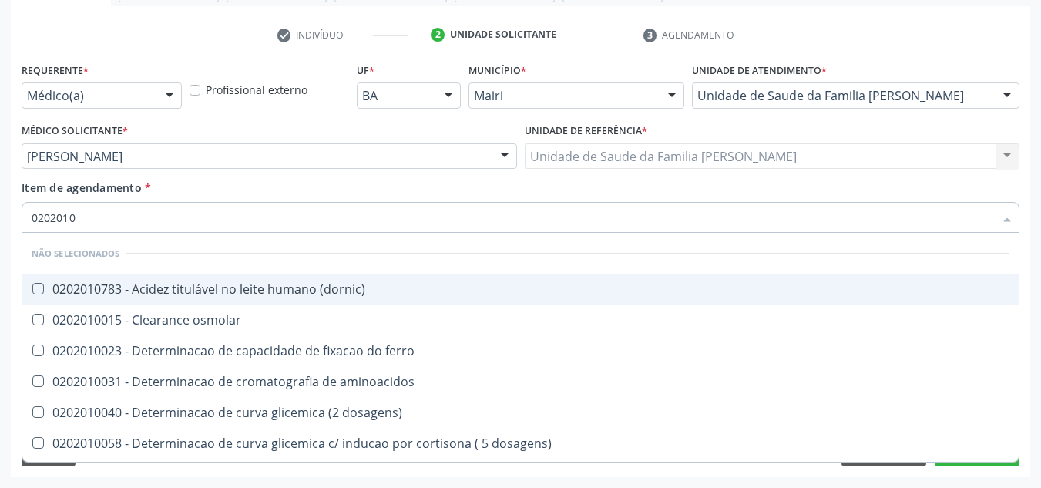
checkbox glicose "false"
checkbox magnesio "true"
checkbox ureia "false"
checkbox b12 "false"
type input "0202010"
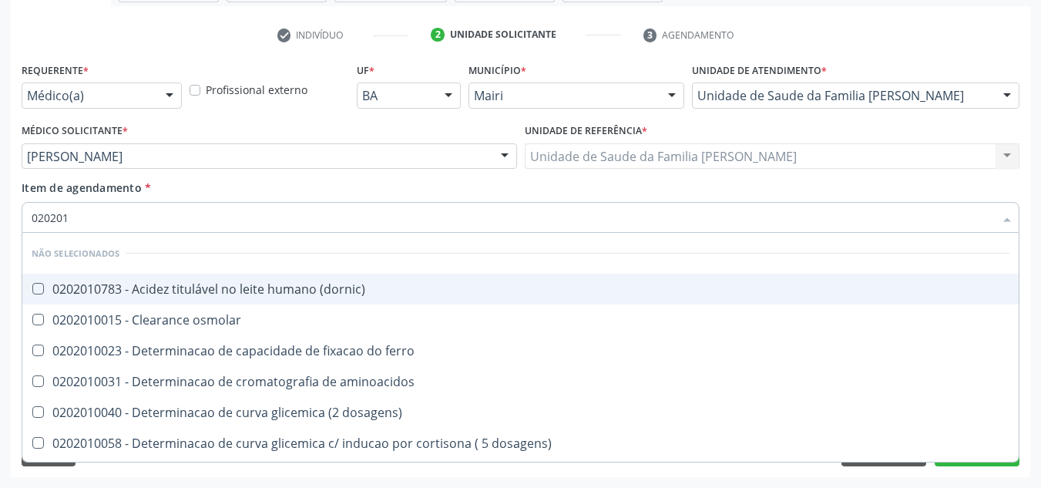
checkbox trombina "true"
checkbox d "false"
checkbox catecolaminas "true"
checkbox creatinina "false"
checkbox ferritina "true"
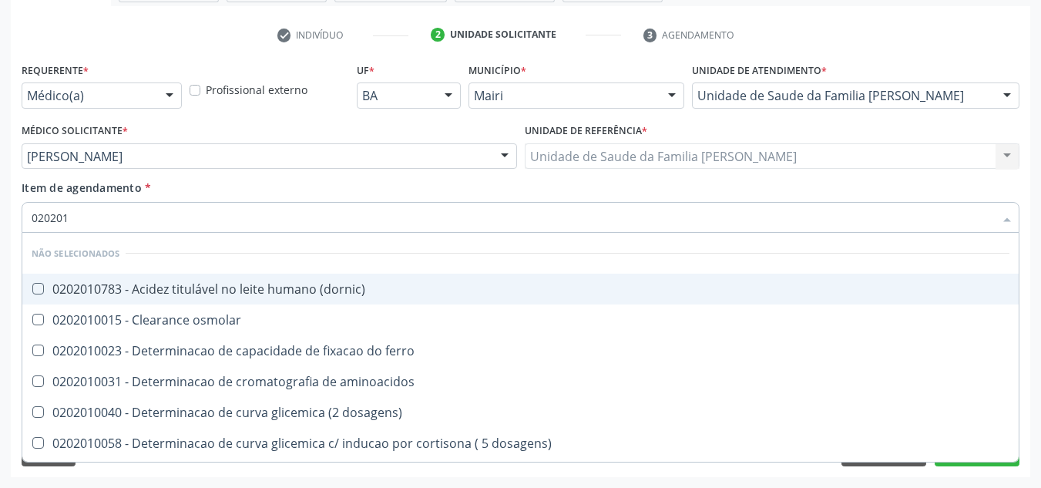
checkbox glicose "false"
checkbox potassio "true"
checkbox totais "true"
type input "02020106"
checkbox ivy "true"
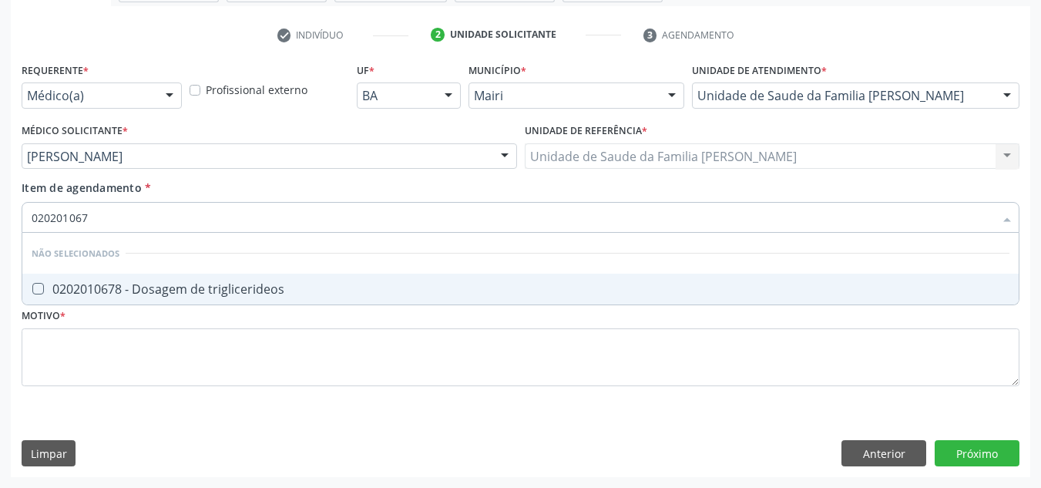
type input "0202010678"
click at [42, 287] on triglicerideos at bounding box center [38, 289] width 12 height 12
click at [32, 287] on triglicerideos "checkbox" at bounding box center [27, 289] width 10 height 10
checkbox triglicerideos "true"
type input "02020106"
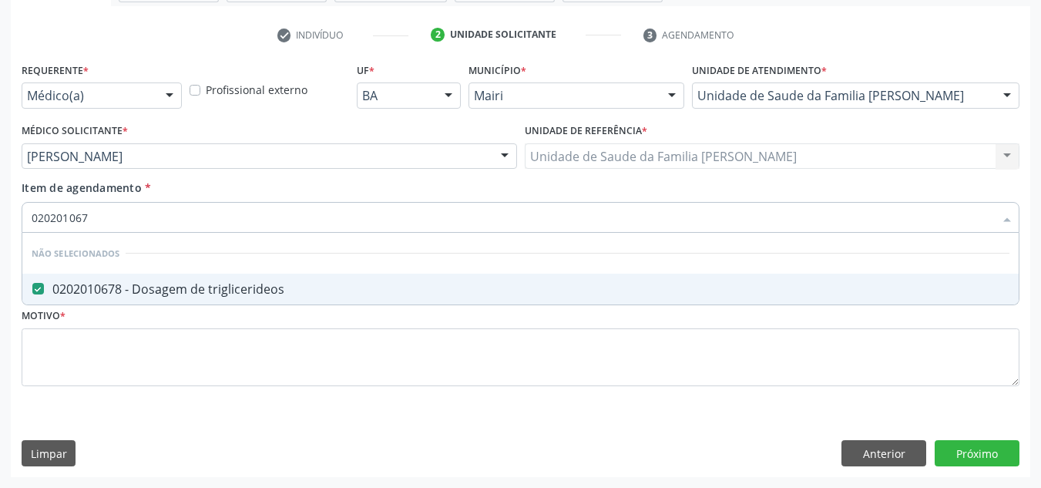
checkbox triglicerideos "false"
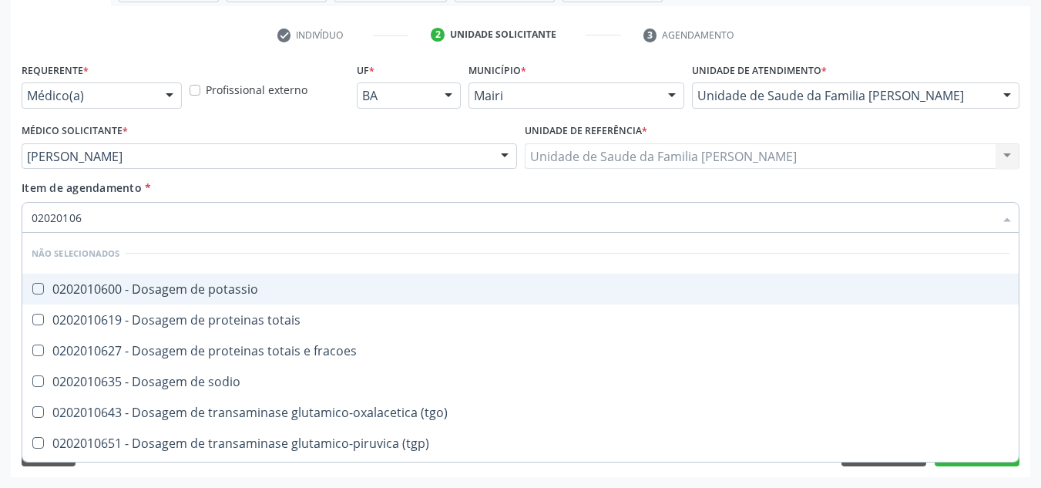
type input "0202010"
checkbox triglicerideos "false"
checkbox ureia "false"
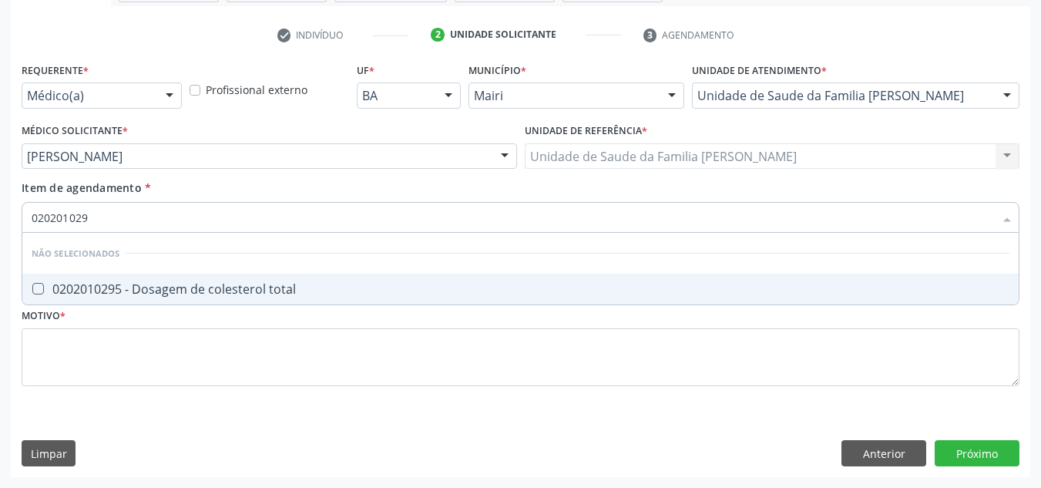
type input "0202010295"
click at [42, 287] on total at bounding box center [38, 289] width 12 height 12
click at [32, 287] on total "checkbox" at bounding box center [27, 289] width 10 height 10
checkbox total "true"
type input "02020102"
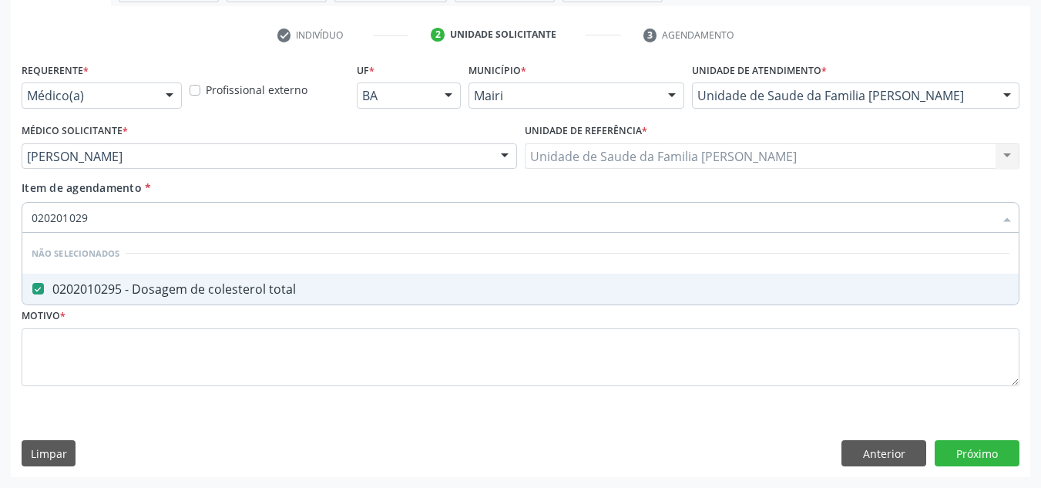
checkbox total "false"
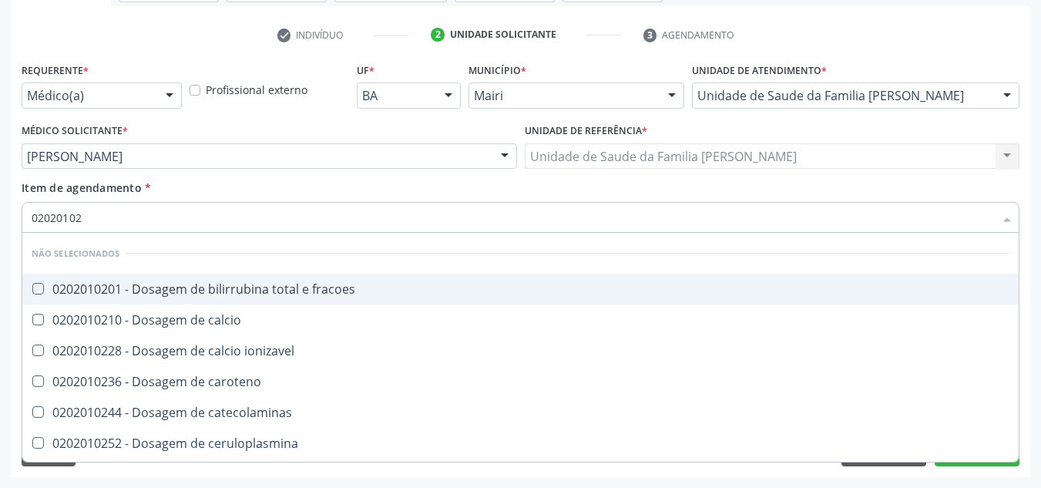
type input "0202010"
checkbox total "false"
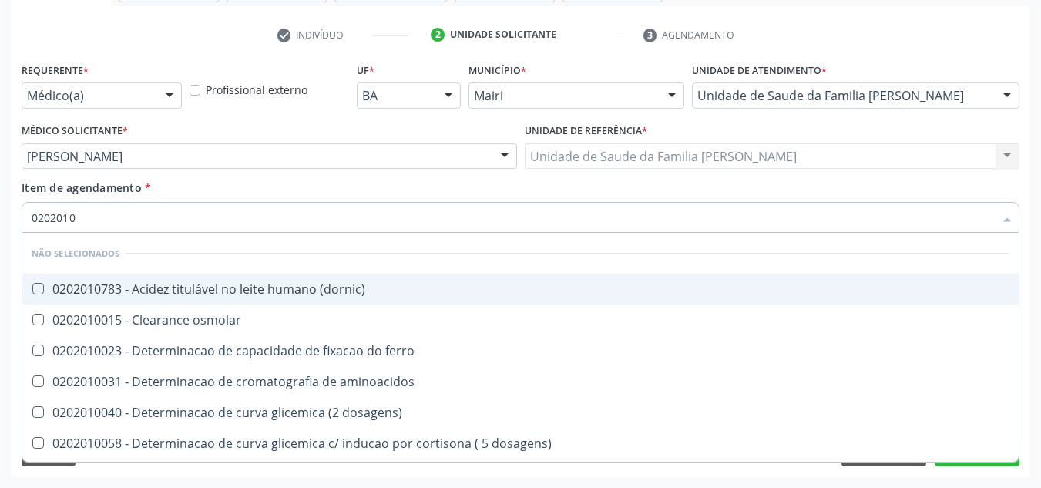
type input "02020102"
checkbox ivy "true"
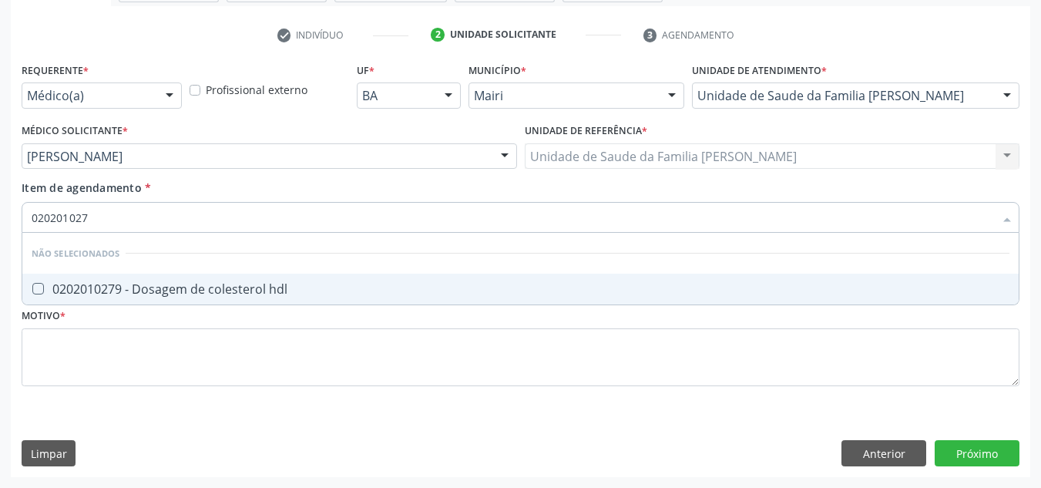
type input "0202010279"
click at [42, 287] on hdl at bounding box center [38, 289] width 12 height 12
click at [32, 287] on hdl "checkbox" at bounding box center [27, 289] width 10 height 10
checkbox hdl "true"
type input "02020102"
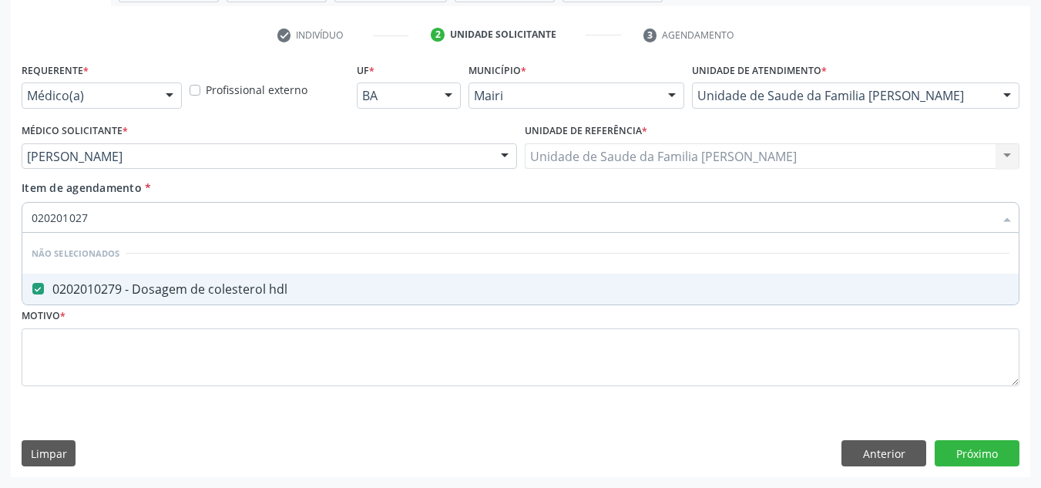
checkbox hdl "false"
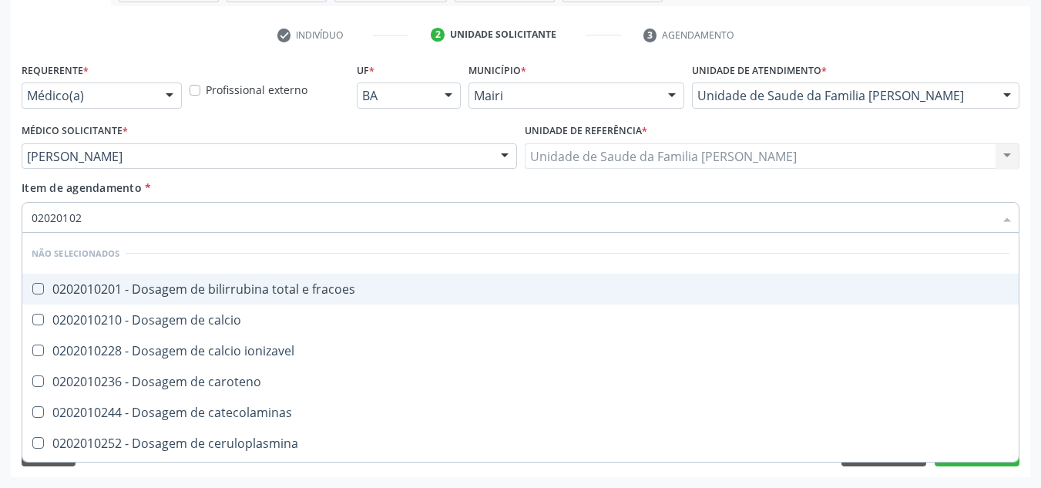
type input "0202010"
checkbox hdl "false"
checkbox total "false"
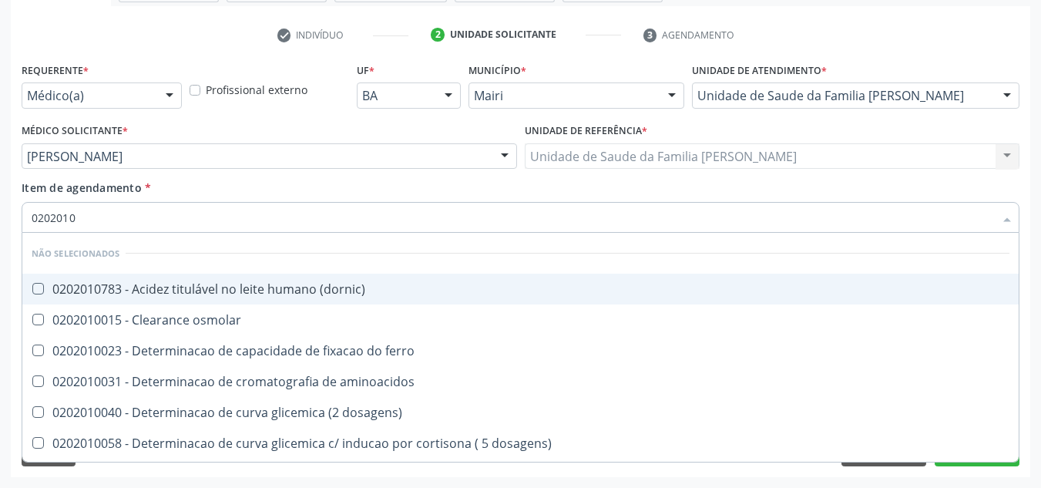
type input "020201"
checkbox d "false"
checkbox vanilmandelico "true"
checkbox hdl "false"
checkbox total "false"
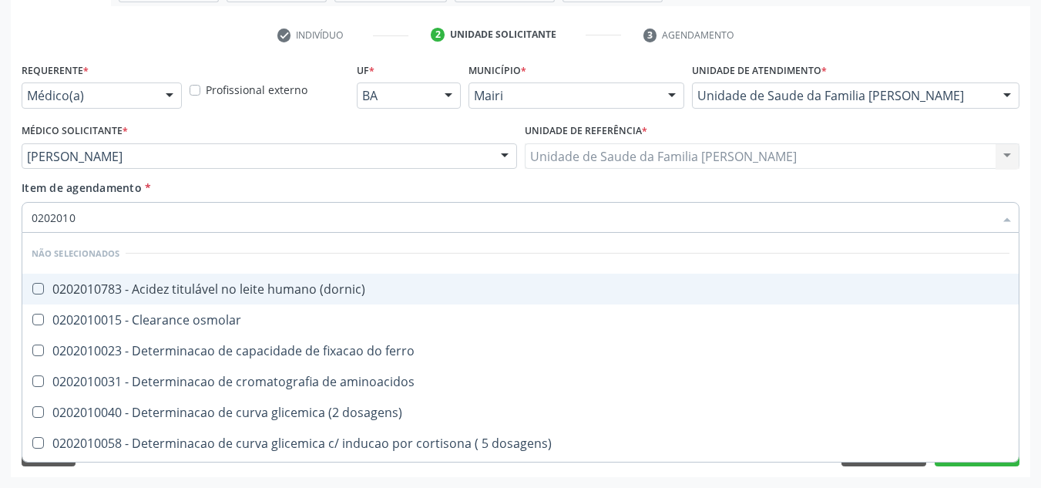
checkbox creatinina "false"
checkbox alfa-hidroxibutirica "true"
checkbox latica "true"
checkbox ferritina "true"
checkbox glicose "false"
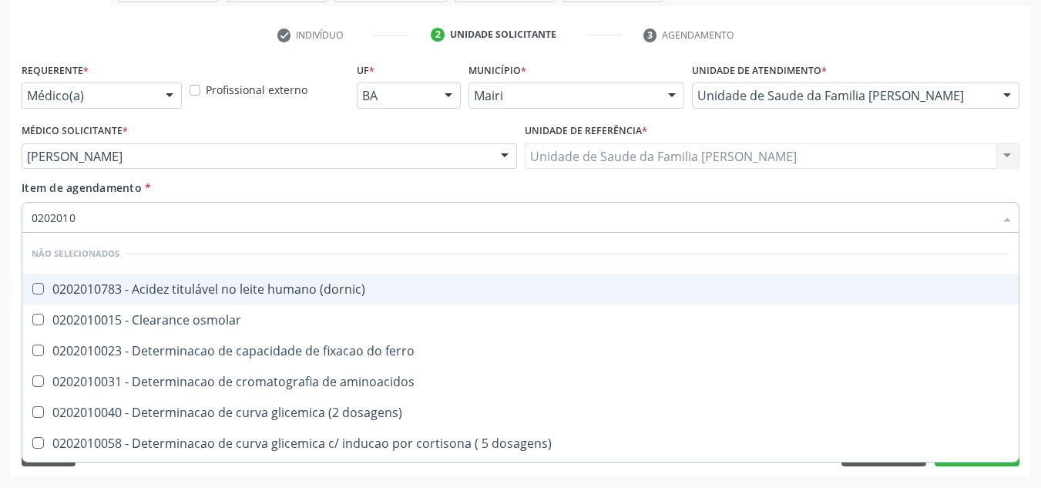
checkbox magnesio "true"
checkbox triglicerideos "false"
checkbox ureia "false"
checkbox b12 "false"
type input "0202010"
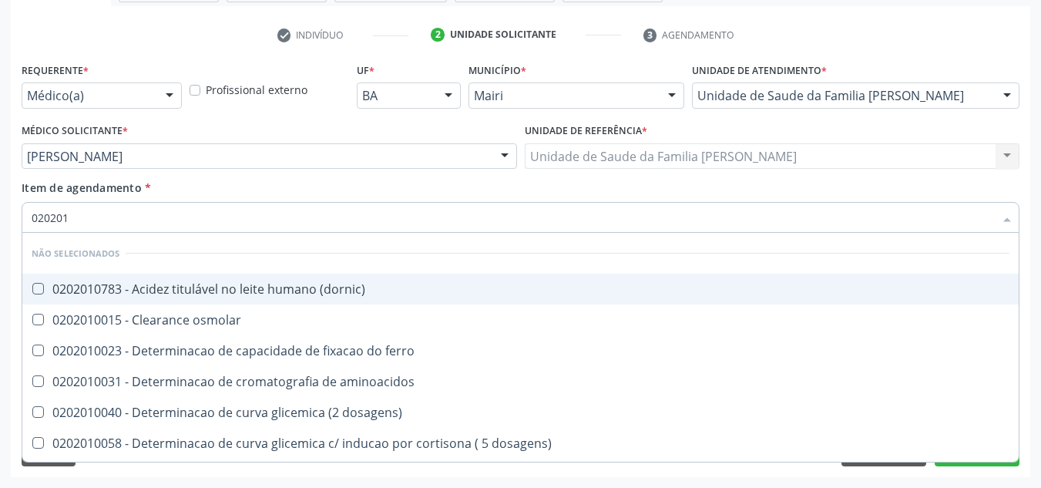
checkbox trombina "true"
checkbox d "false"
checkbox fracoes "true"
checkbox ionizavel "true"
checkbox catecolaminas "true"
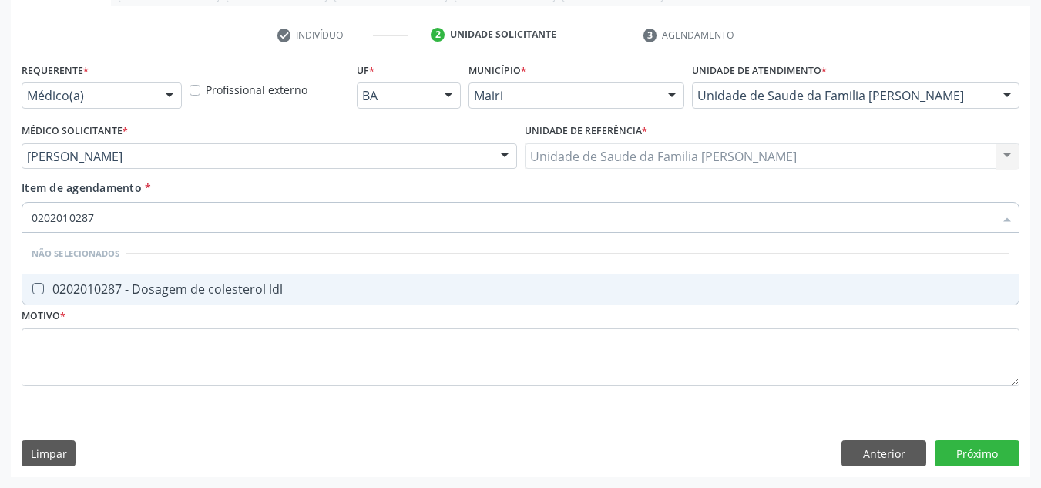
click at [43, 291] on ldl at bounding box center [38, 289] width 12 height 12
click at [32, 291] on ldl "checkbox" at bounding box center [27, 289] width 10 height 10
click at [38, 287] on \(tgo\) at bounding box center [38, 289] width 12 height 12
click at [32, 287] on \(tgo\) "checkbox" at bounding box center [27, 289] width 10 height 10
click at [41, 291] on \(tgp\) at bounding box center [38, 289] width 12 height 12
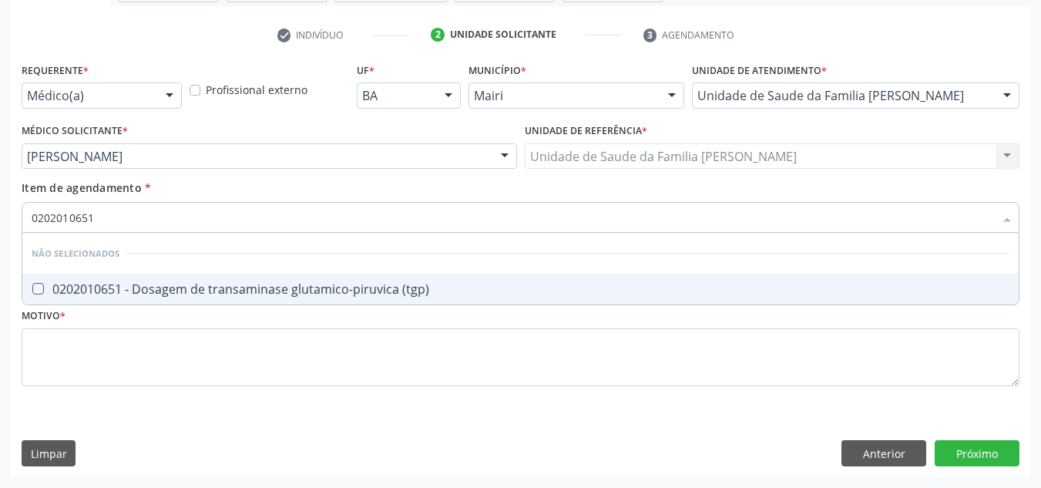
click at [32, 291] on \(tgp\) "checkbox" at bounding box center [27, 289] width 10 height 10
click at [35, 294] on serico at bounding box center [38, 289] width 12 height 12
click at [32, 294] on serico "checkbox" at bounding box center [27, 289] width 10 height 10
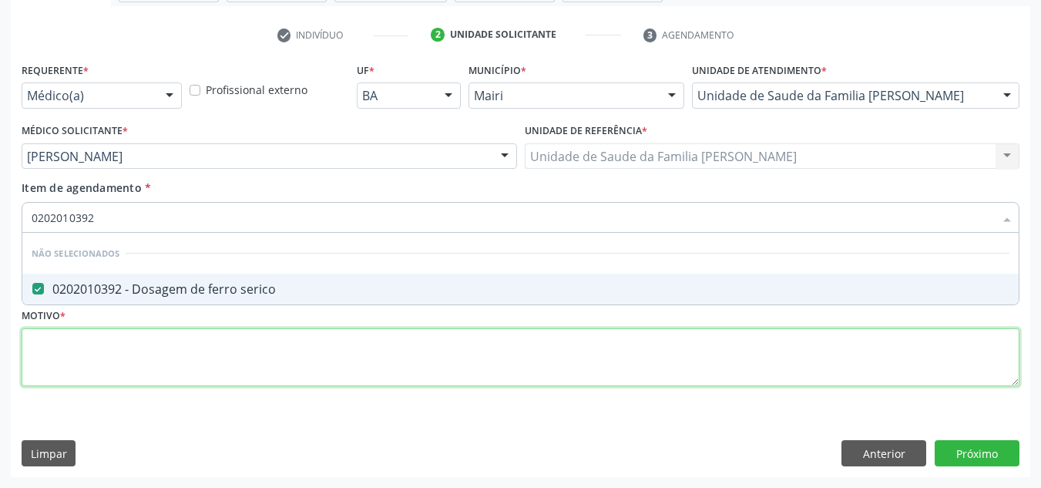
click at [78, 348] on div "Requerente * Médico(a) Médico(a) Enfermeiro(a) Paciente Nenhum resultado encont…" at bounding box center [521, 233] width 998 height 349
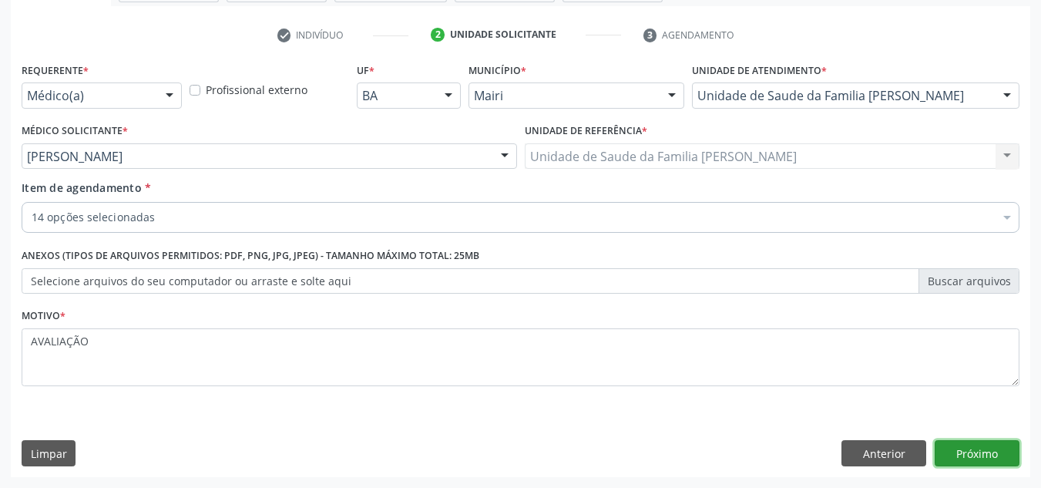
click at [958, 450] on button "Próximo" at bounding box center [977, 453] width 85 height 26
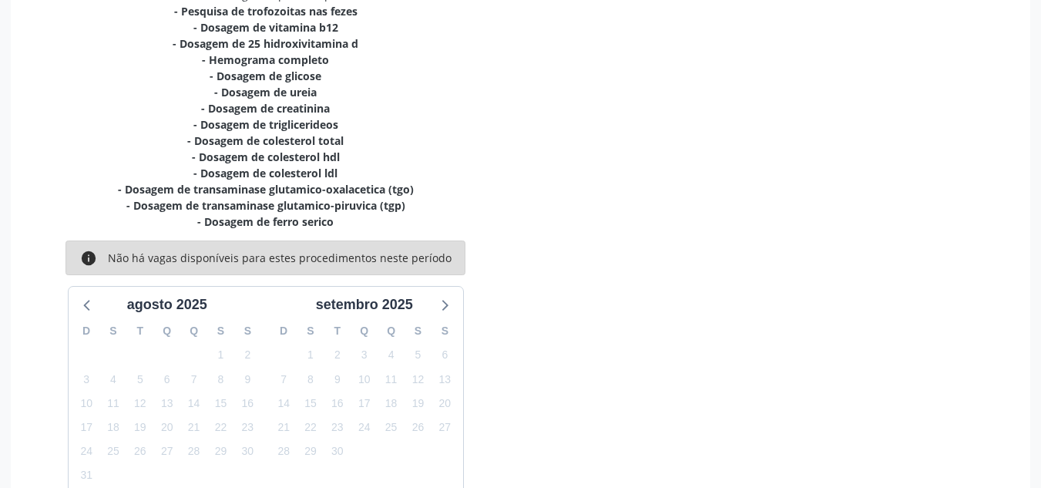
scroll to position [438, 0]
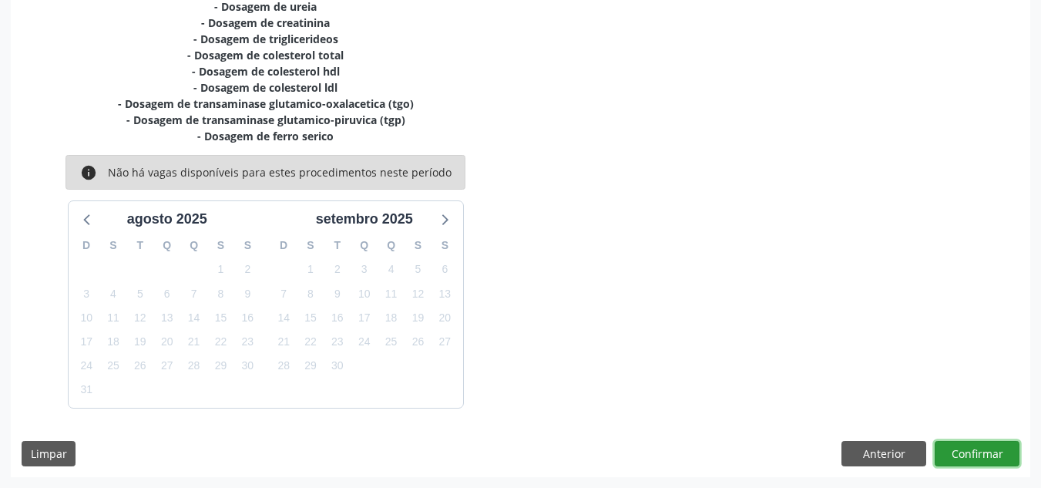
click at [956, 454] on button "Confirmar" at bounding box center [977, 454] width 85 height 26
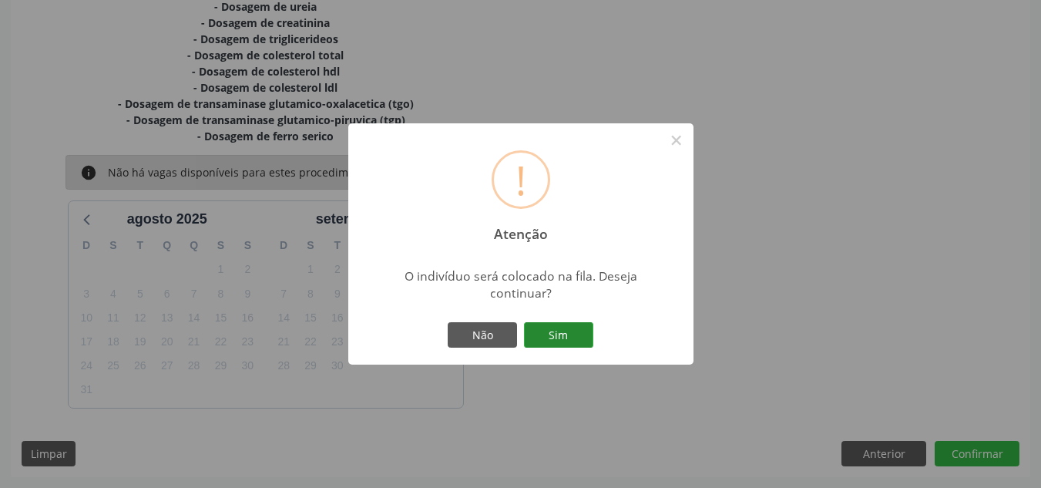
click at [557, 334] on button "Sim" at bounding box center [558, 335] width 69 height 26
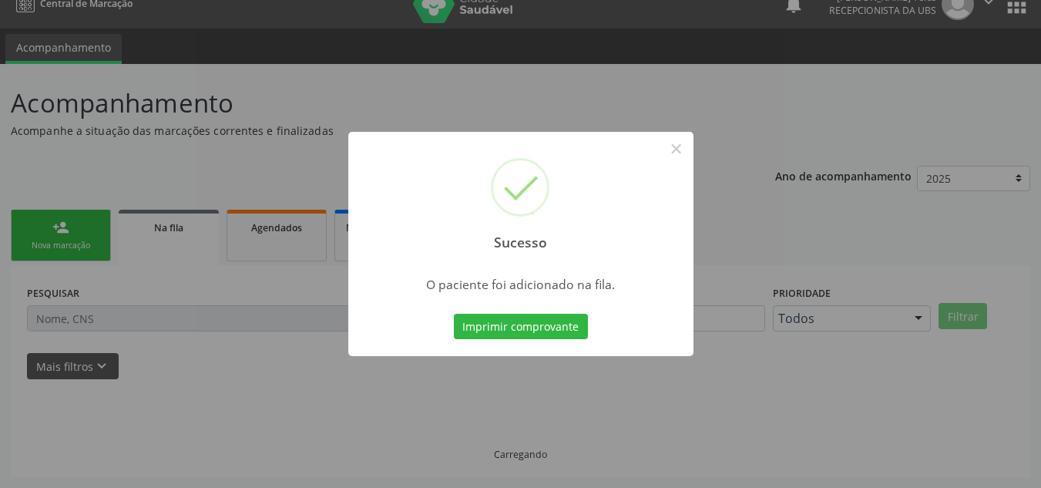
scroll to position [21, 0]
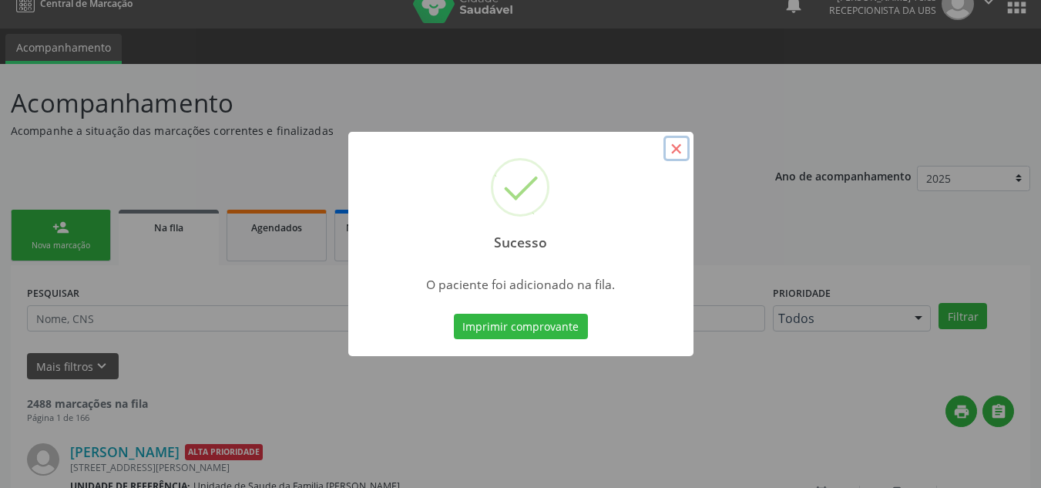
click at [683, 156] on button "×" at bounding box center [676, 149] width 26 height 26
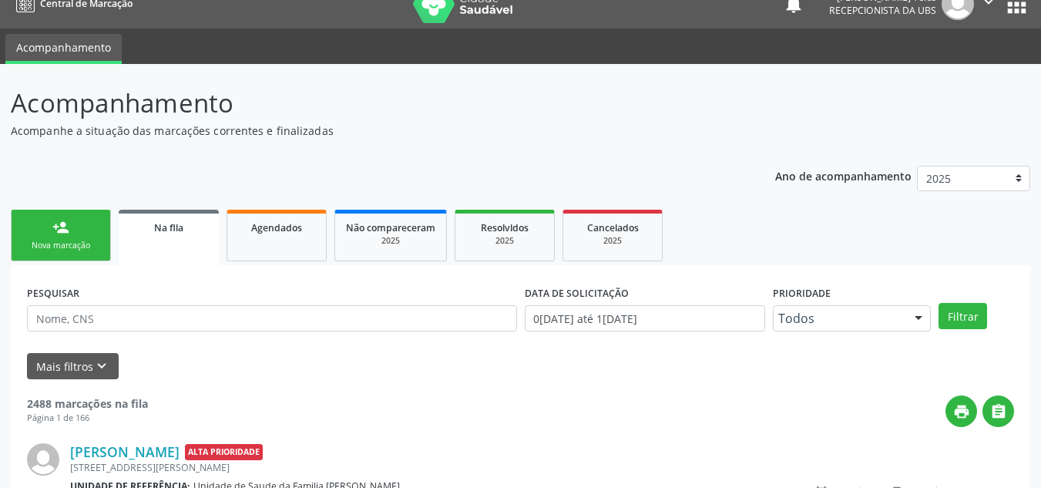
click at [71, 238] on link "person_add Nova marcação" at bounding box center [61, 236] width 100 height 52
